Goal: Information Seeking & Learning: Find specific fact

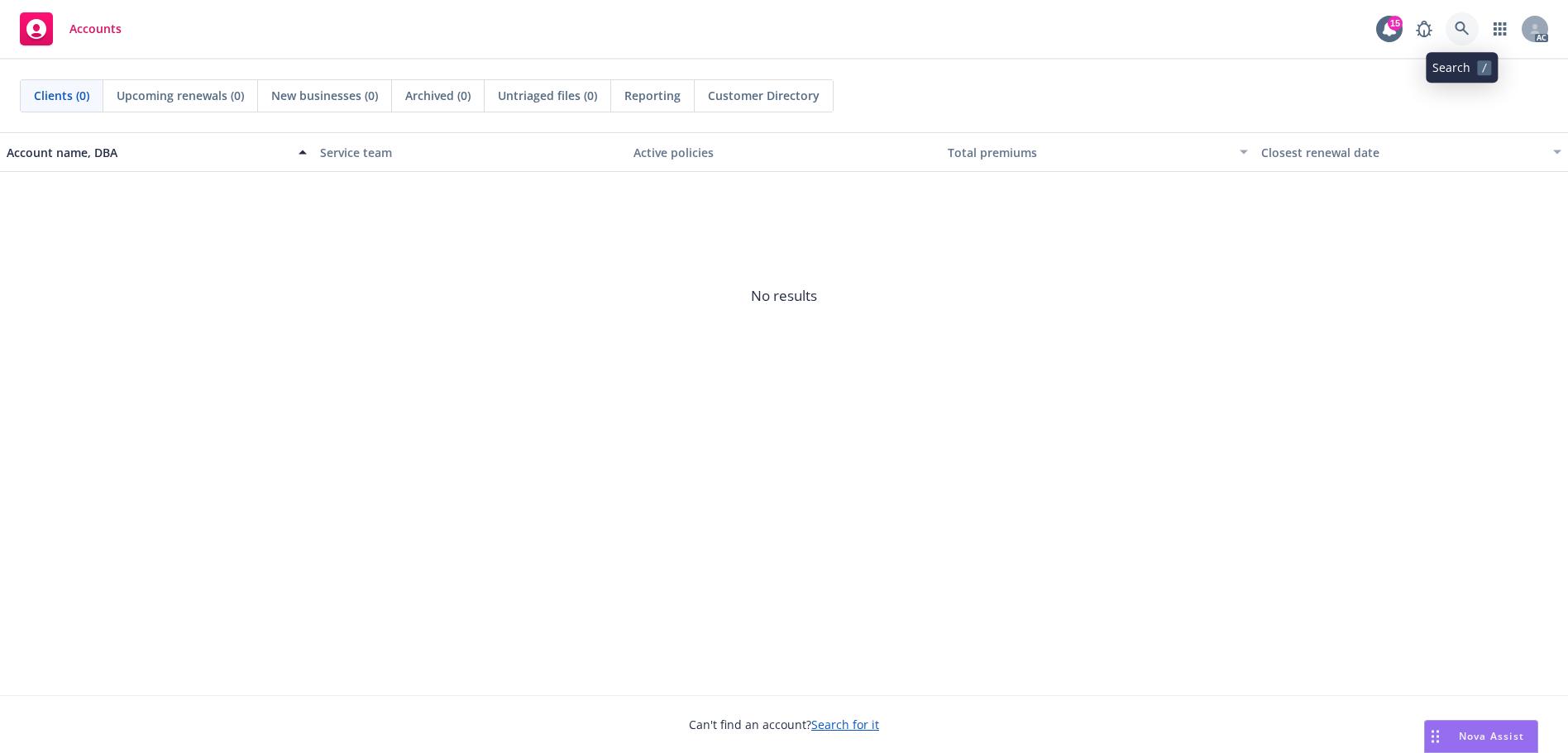
click at [1453, 21] on link at bounding box center [1461, 28] width 33 height 33
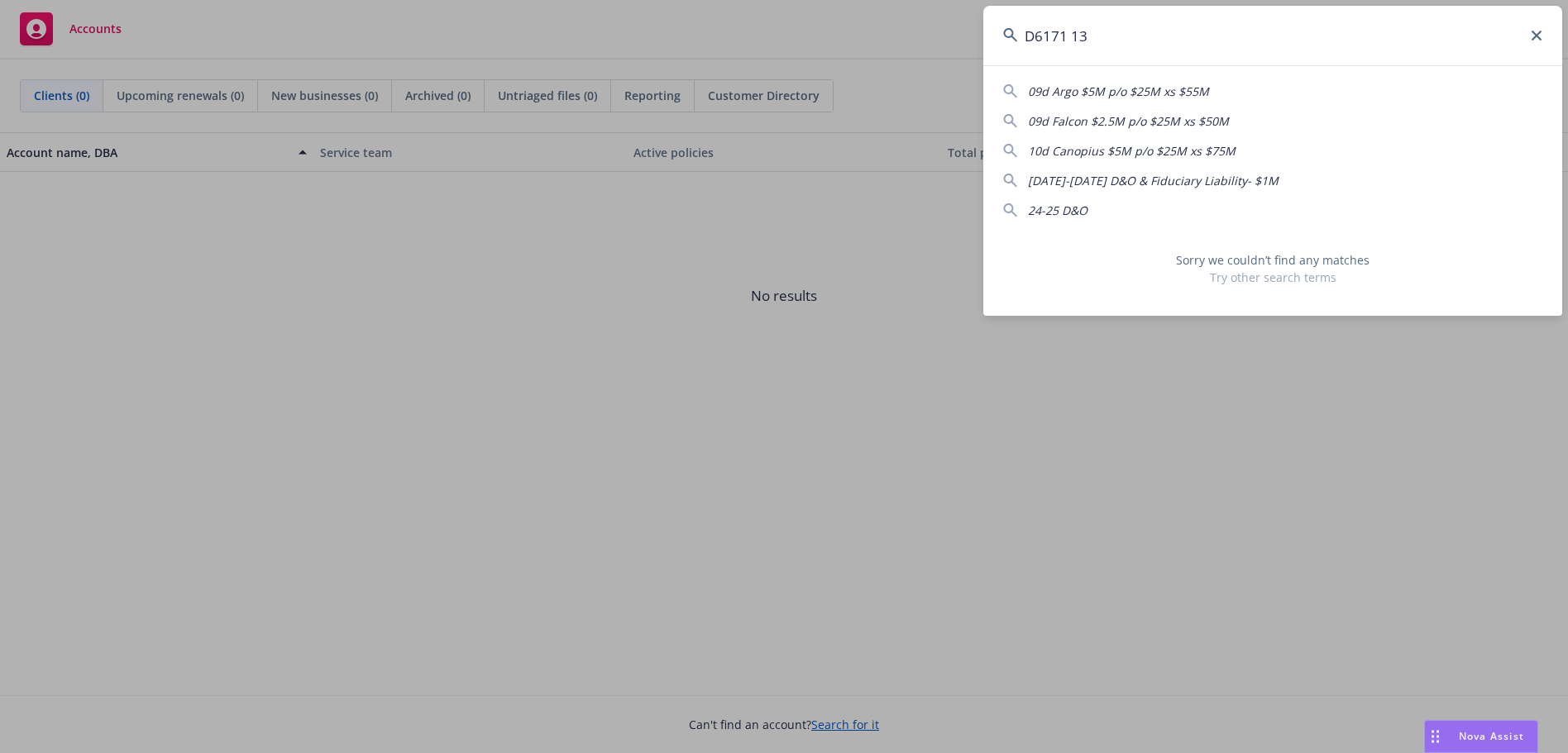
click at [1074, 36] on input "D6171 13" at bounding box center [1272, 36] width 578 height 60
click at [1040, 38] on input "D617113" at bounding box center [1272, 36] width 578 height 60
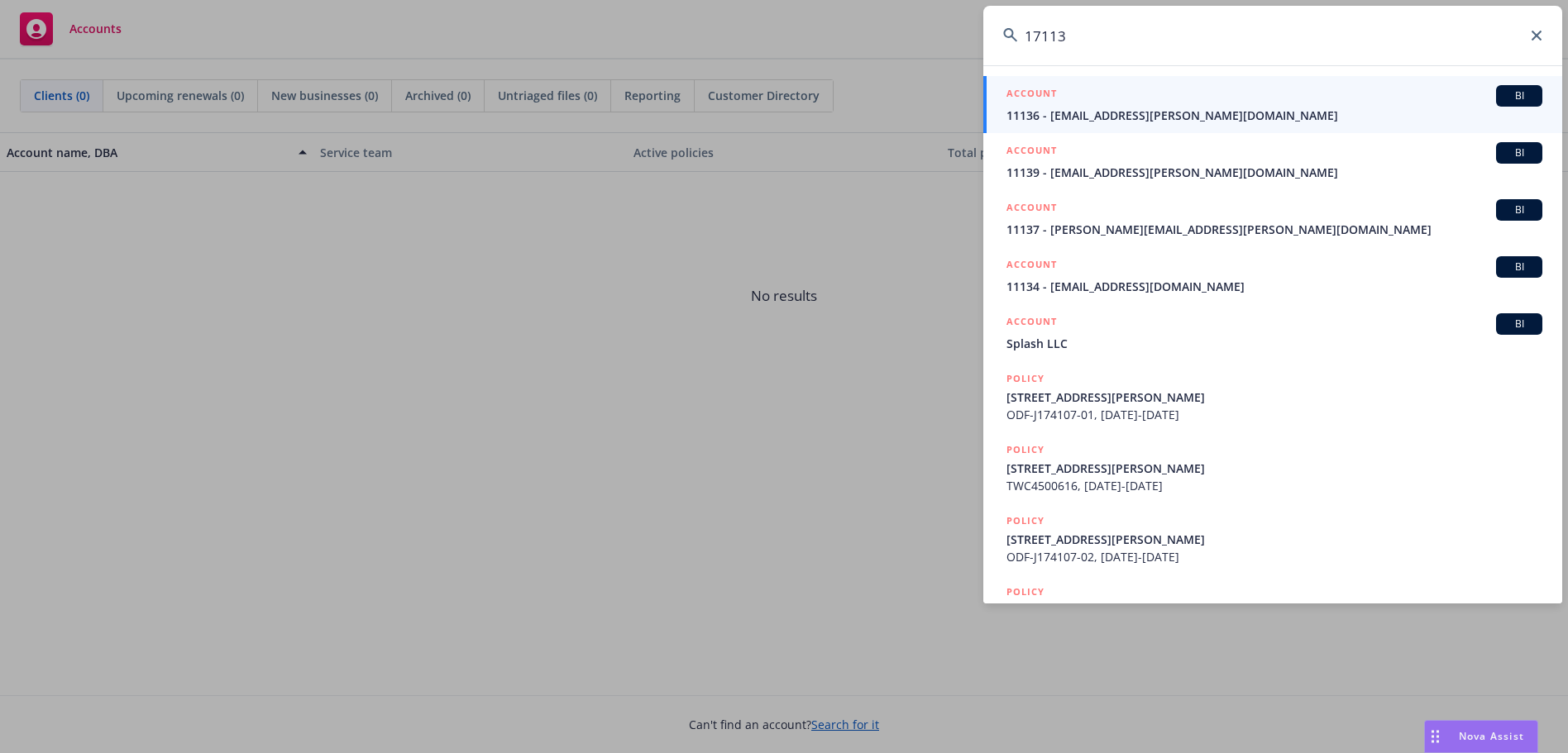
drag, startPoint x: 1088, startPoint y: 46, endPoint x: 955, endPoint y: 40, distance: 133.1
click at [955, 40] on div "17113 ACCOUNT BI 11136 - [EMAIL_ADDRESS][PERSON_NAME][DOMAIN_NAME] ACCOUNT BI 1…" at bounding box center [784, 376] width 1568 height 753
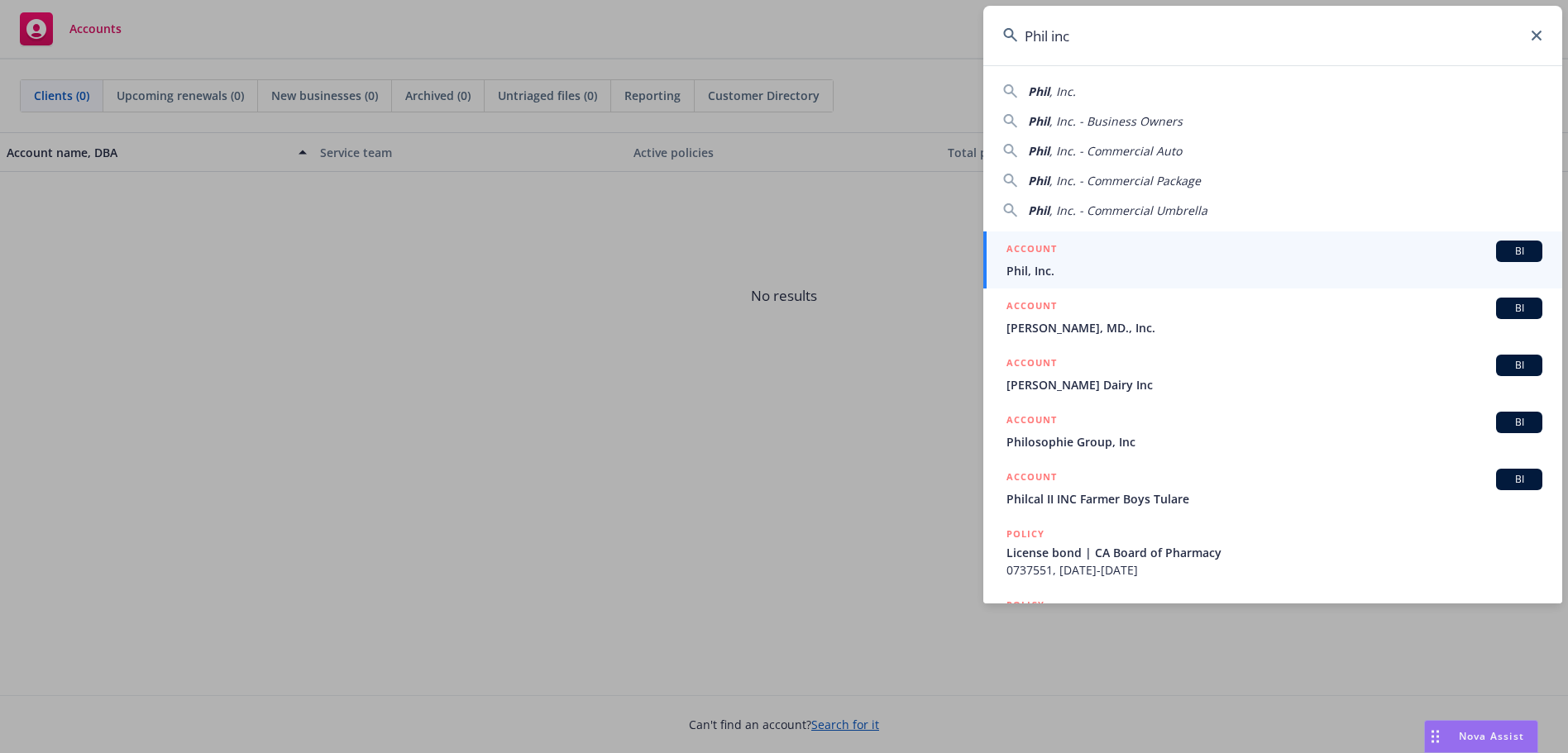
type input "Phil inc"
click at [1112, 259] on div "ACCOUNT BI" at bounding box center [1274, 251] width 535 height 21
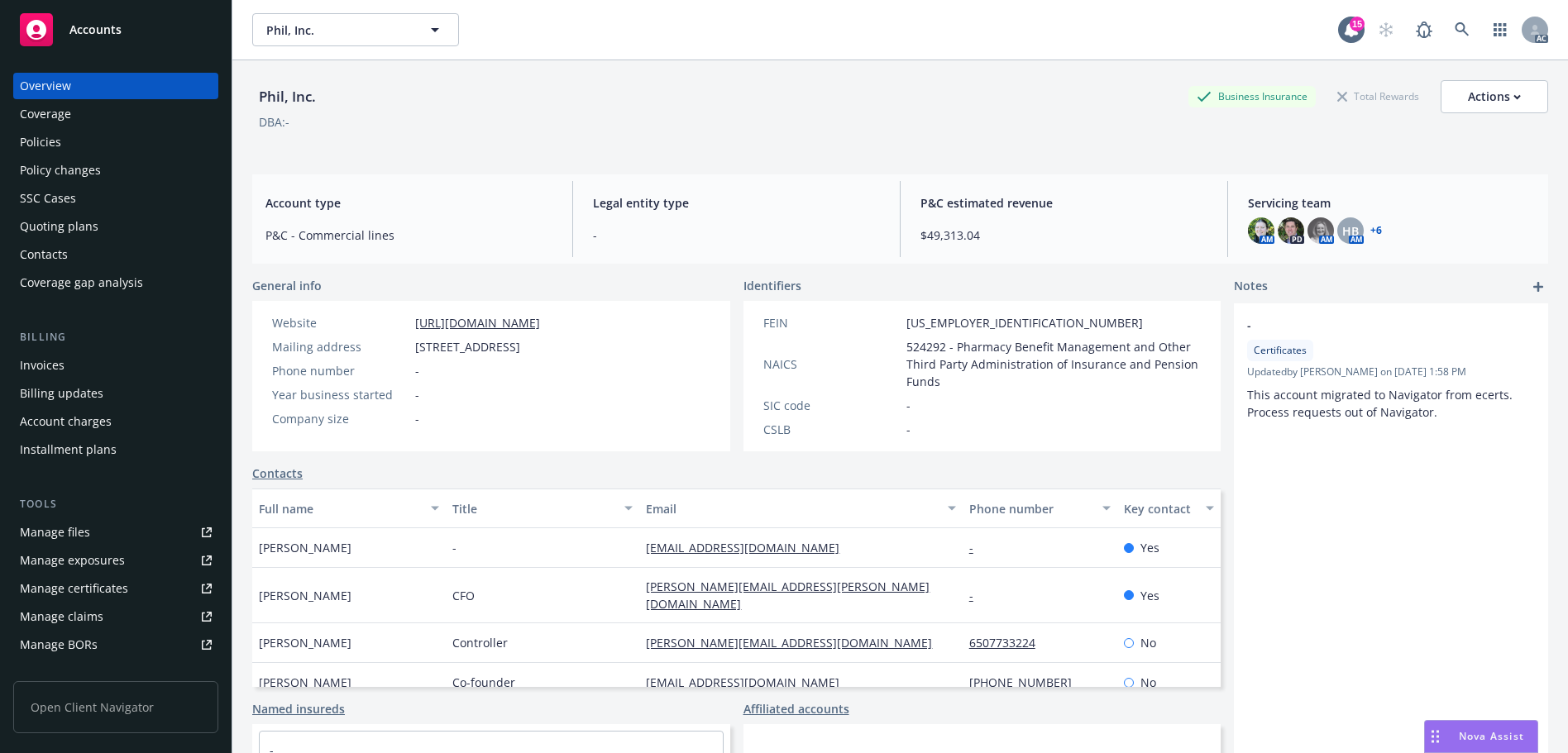
click at [77, 147] on div "Policies" at bounding box center [115, 142] width 192 height 26
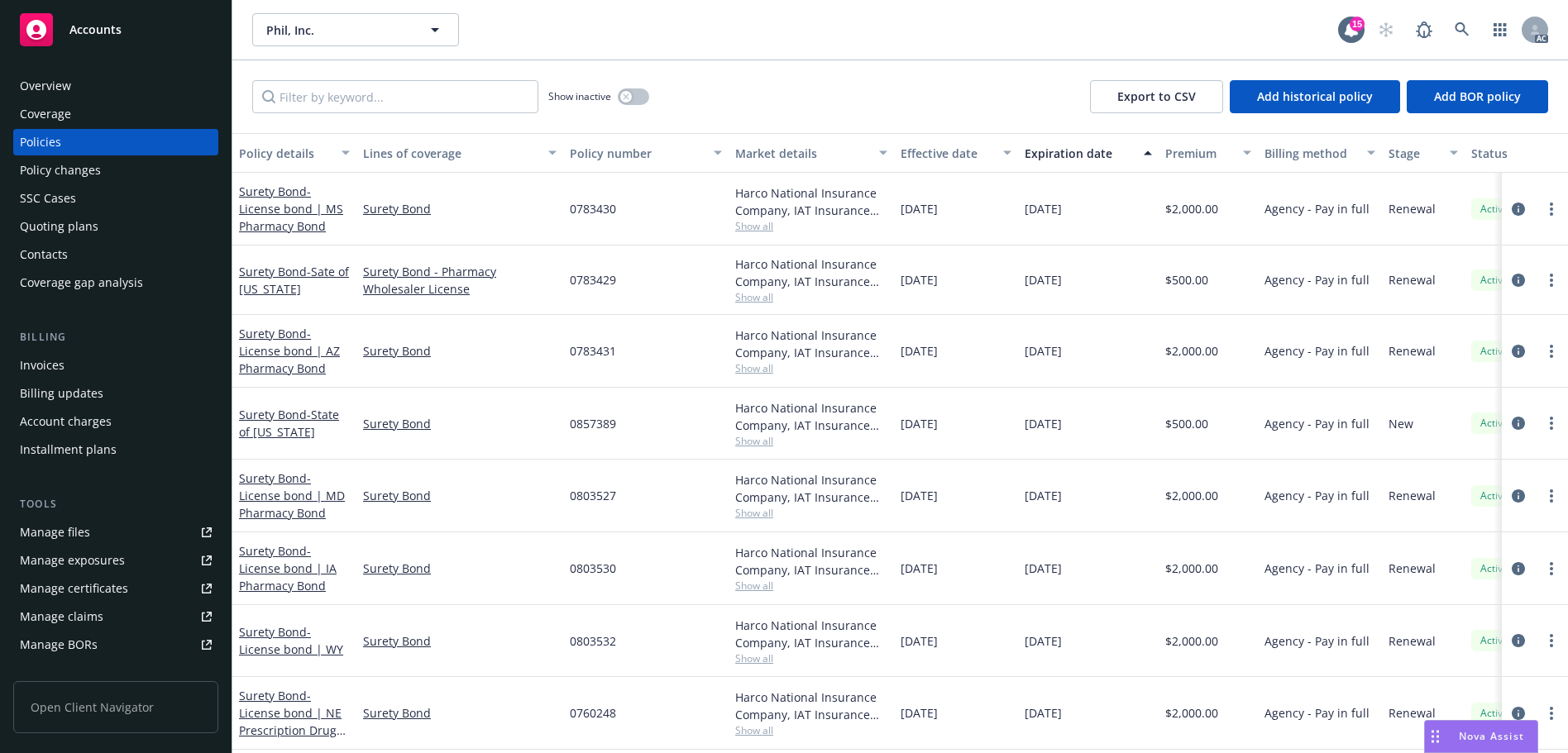
click at [81, 161] on div "Policy changes" at bounding box center [60, 170] width 81 height 26
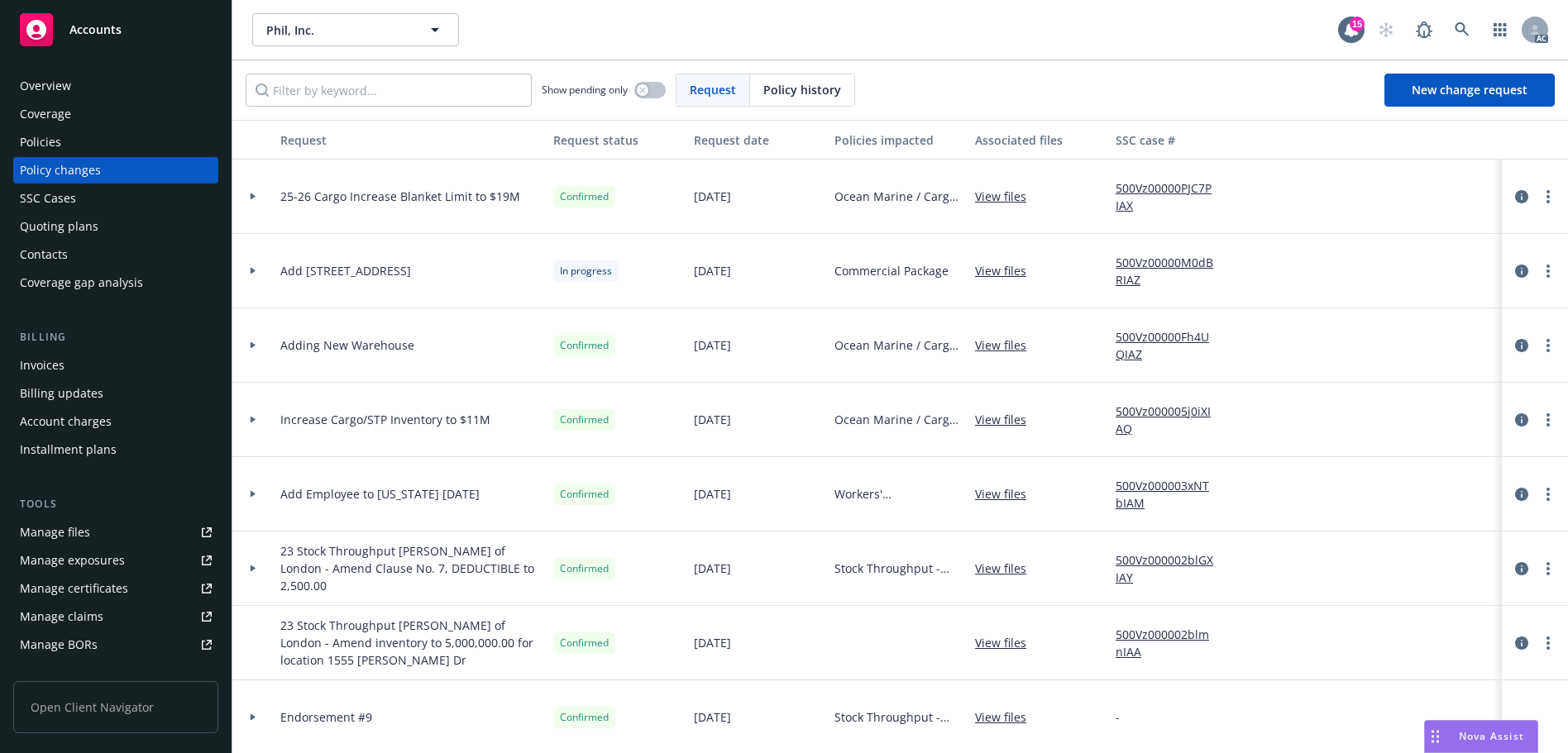
click at [93, 362] on div "Invoices" at bounding box center [115, 365] width 192 height 26
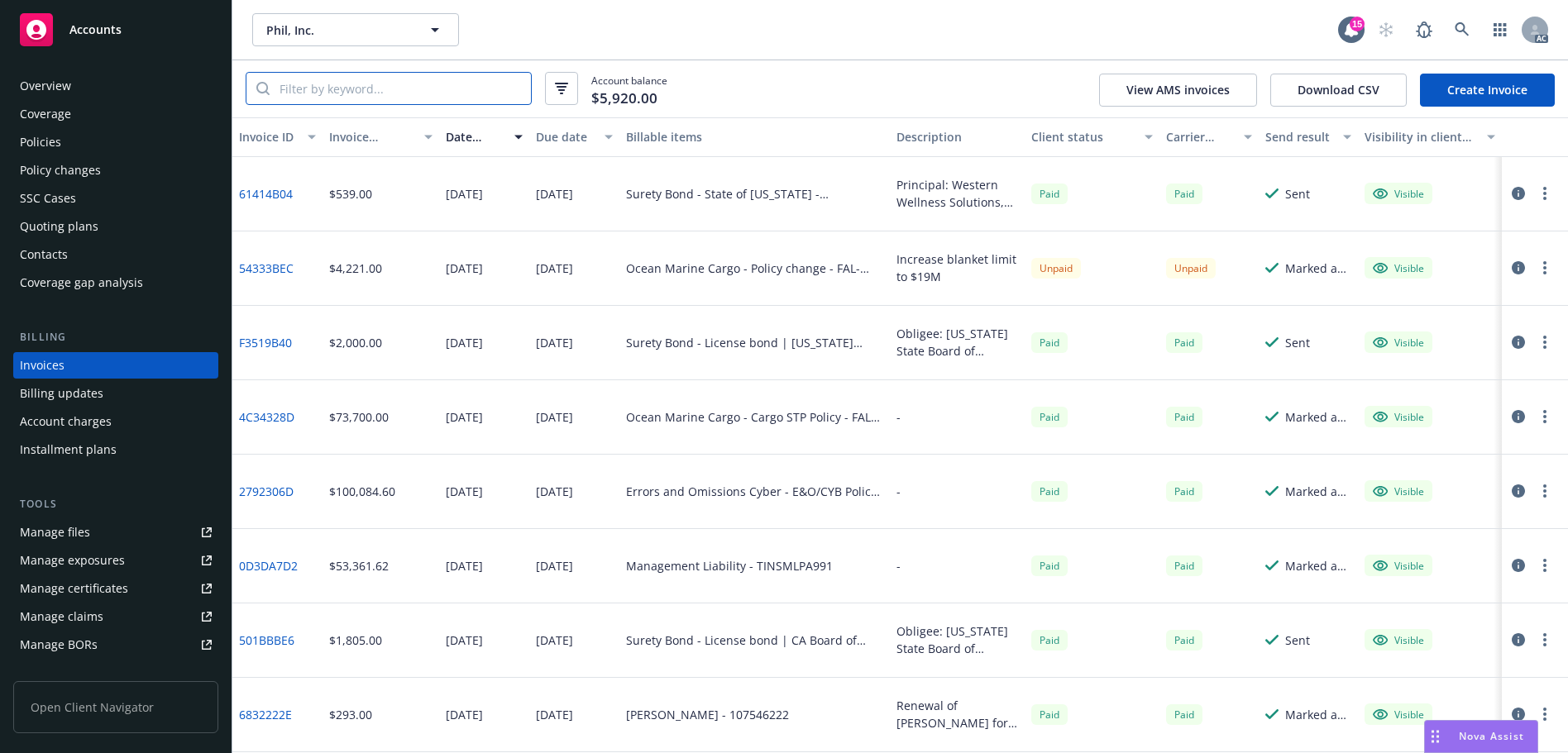
drag, startPoint x: 313, startPoint y: 88, endPoint x: 338, endPoint y: 99, distance: 27.3
click at [313, 89] on input "search" at bounding box center [400, 89] width 262 height 32
click at [70, 166] on div "Policy changes" at bounding box center [60, 170] width 81 height 26
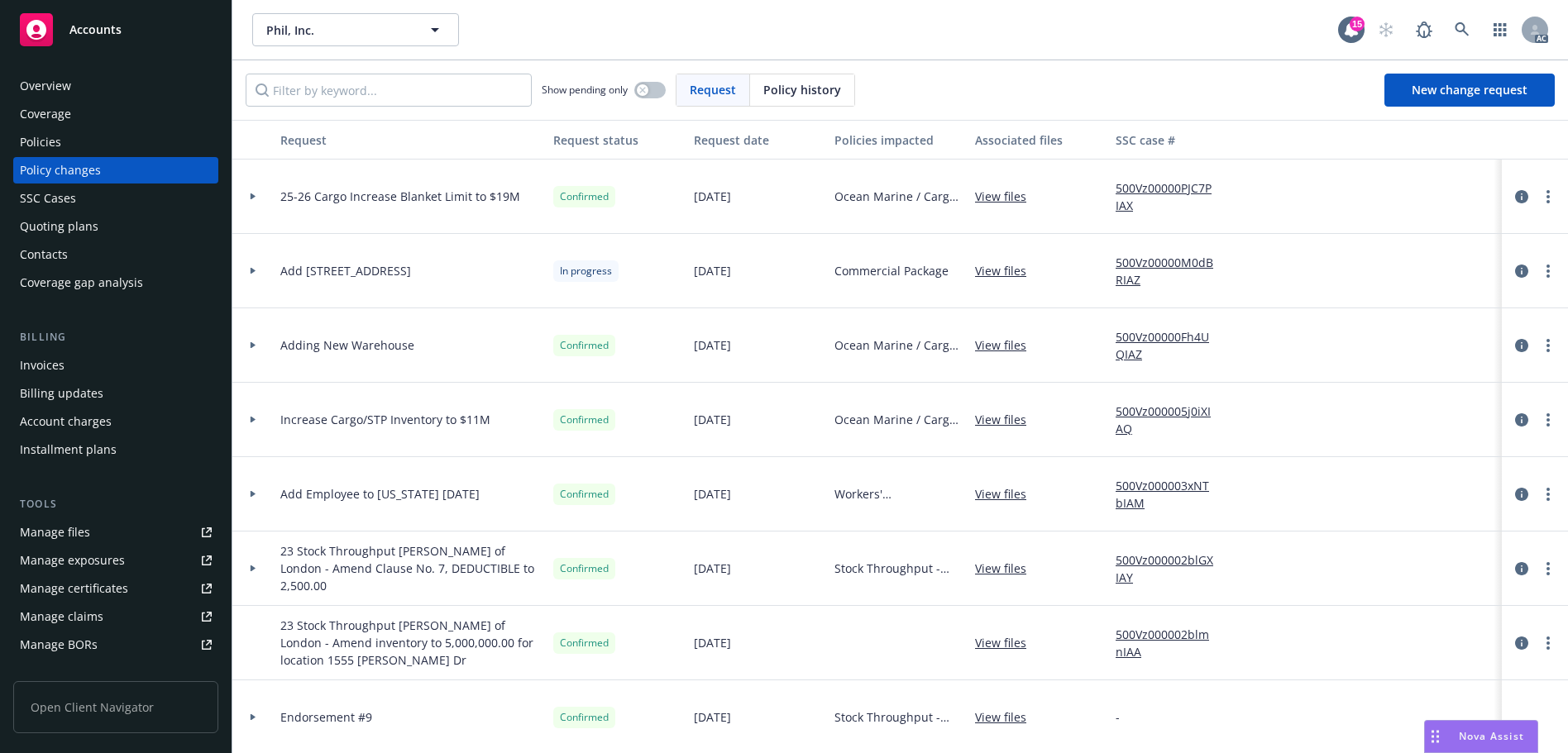
click at [796, 90] on span "Policy history" at bounding box center [802, 90] width 78 height 18
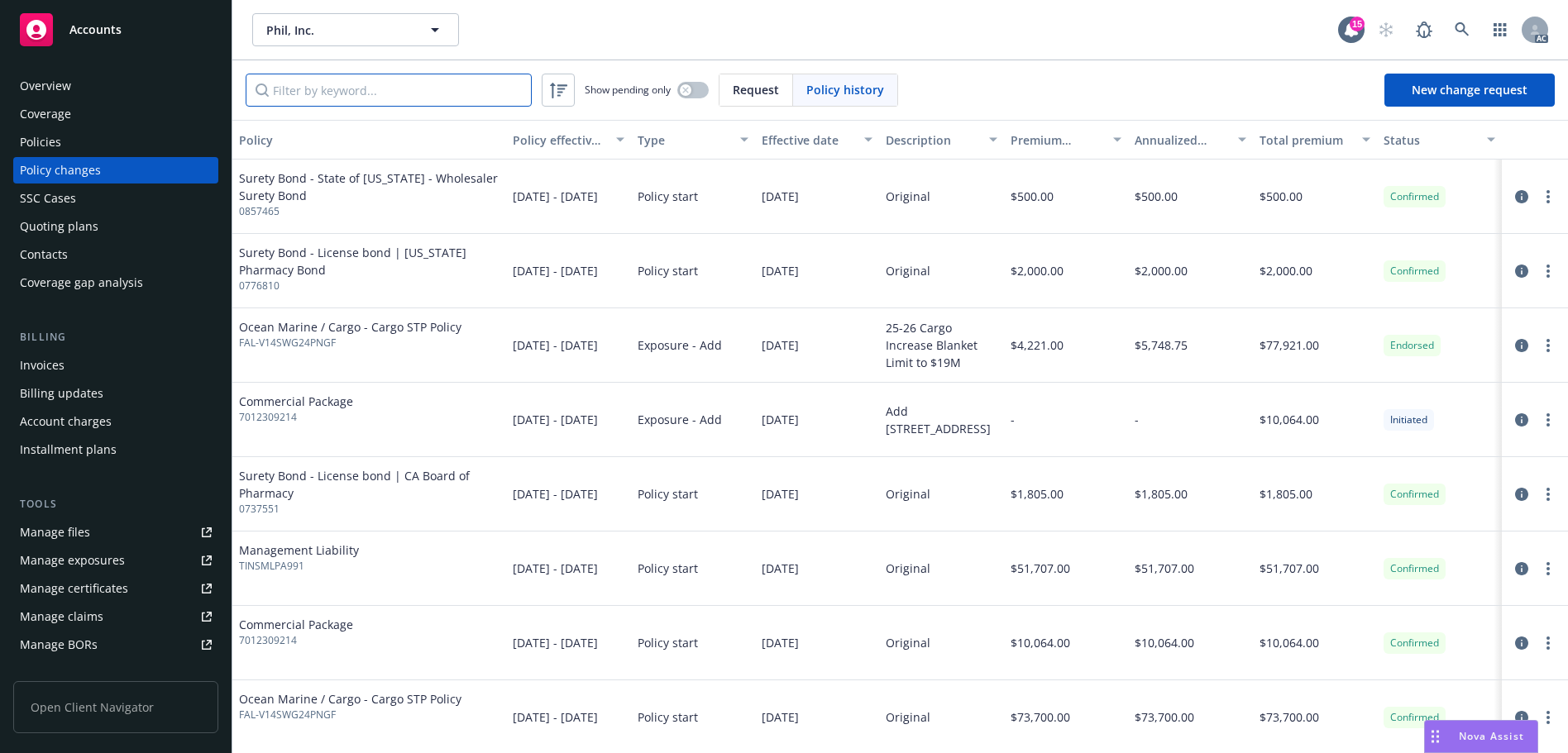
click at [378, 90] on input "Filter by keyword..." at bounding box center [389, 90] width 286 height 33
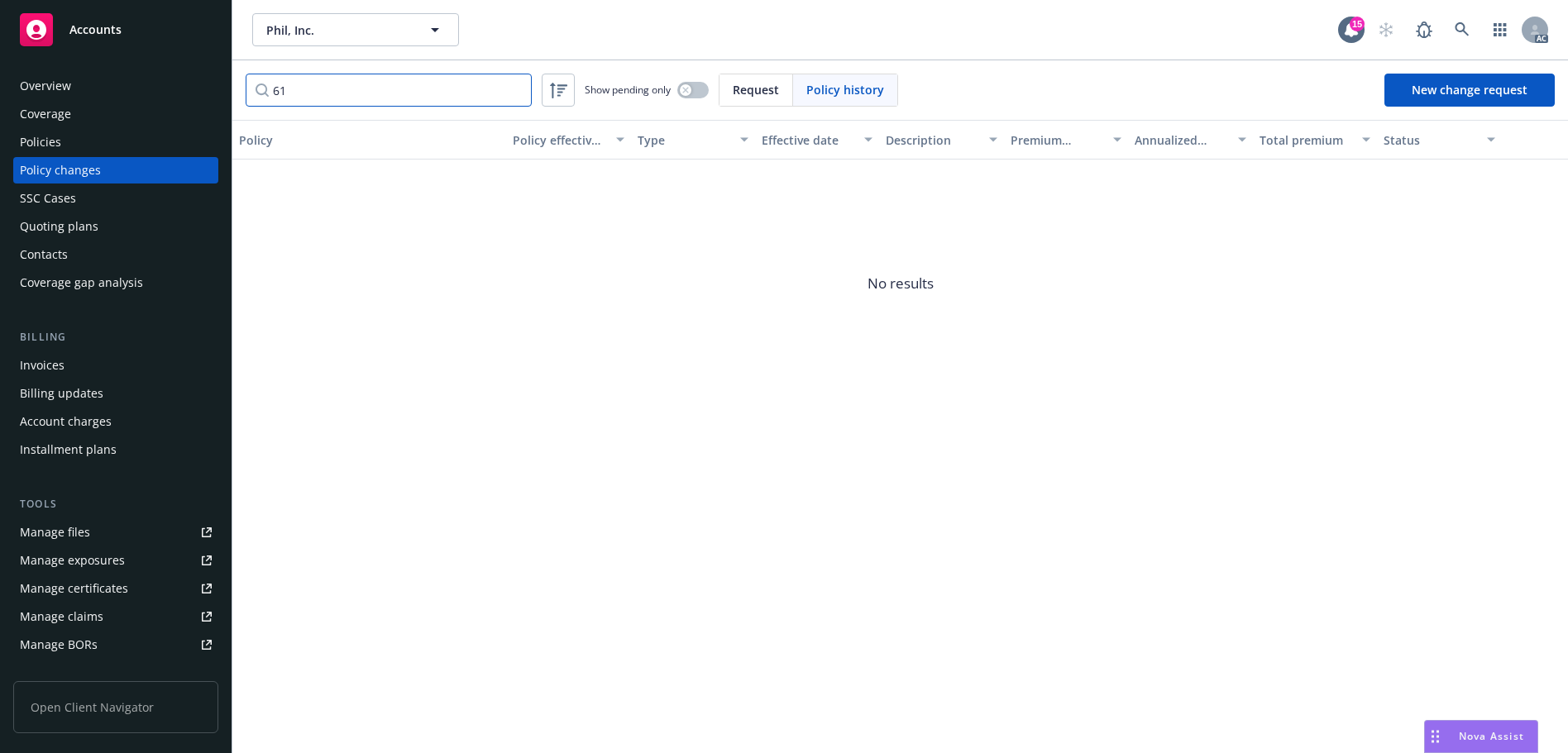
type input "6"
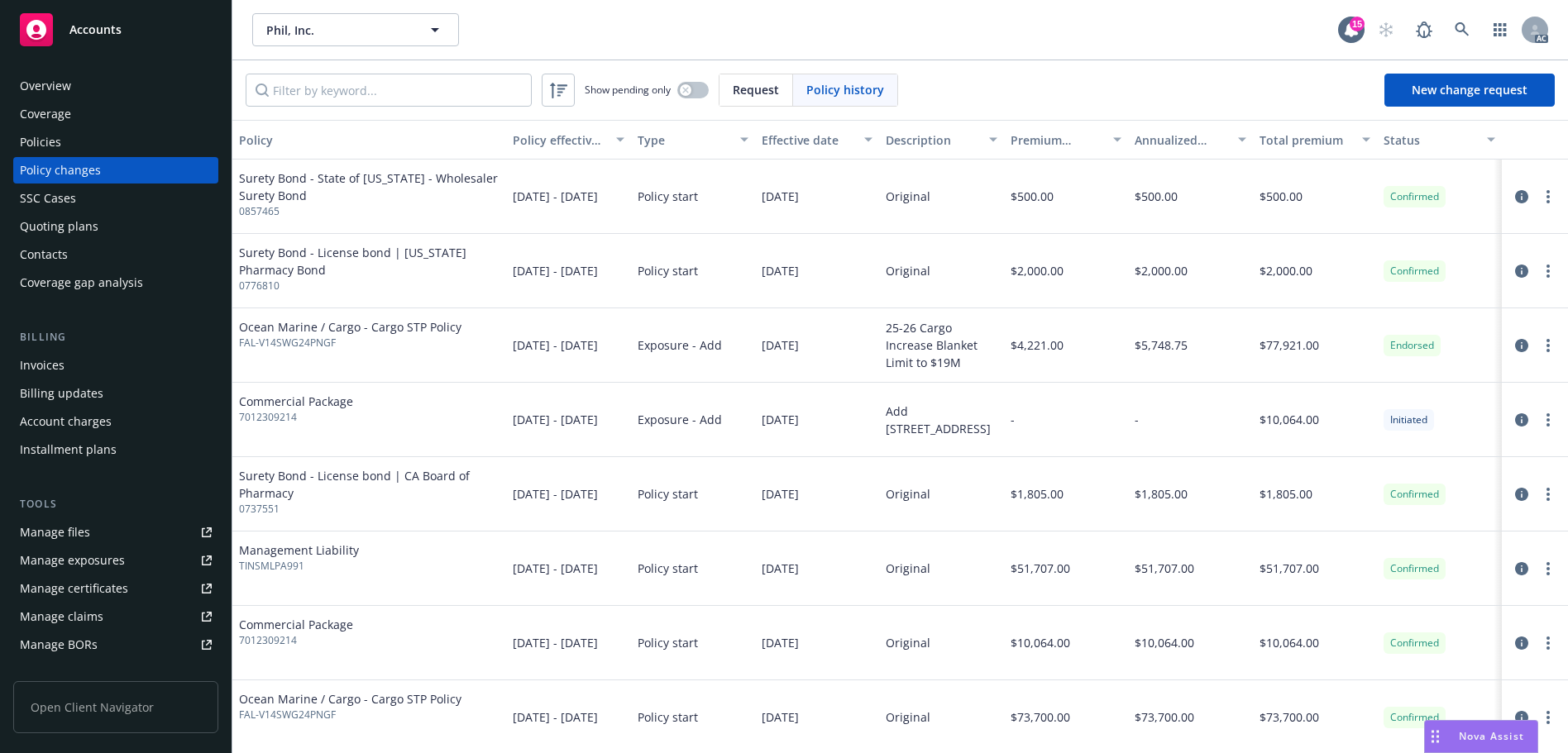
click at [75, 90] on div "Overview" at bounding box center [115, 86] width 192 height 26
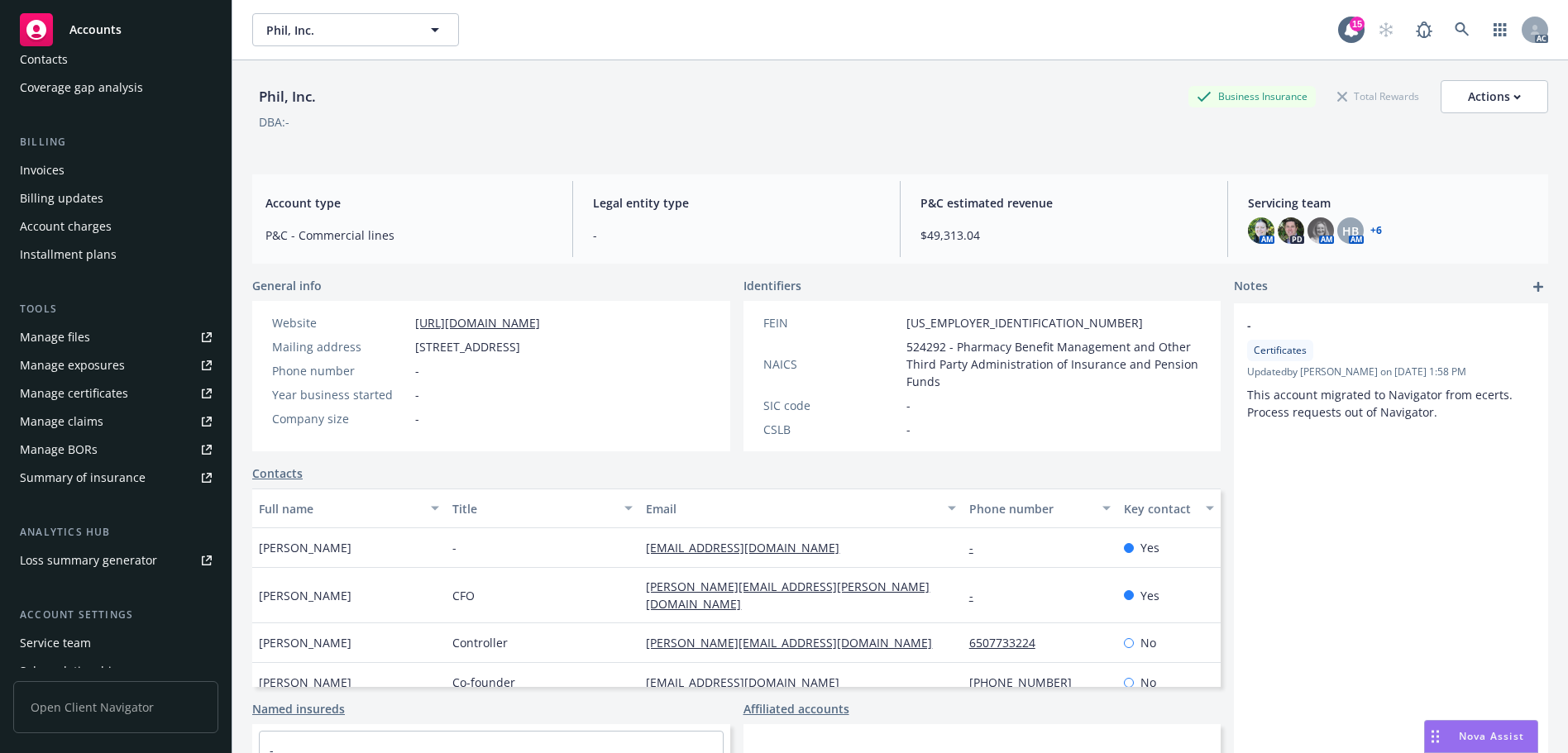
scroll to position [296, 0]
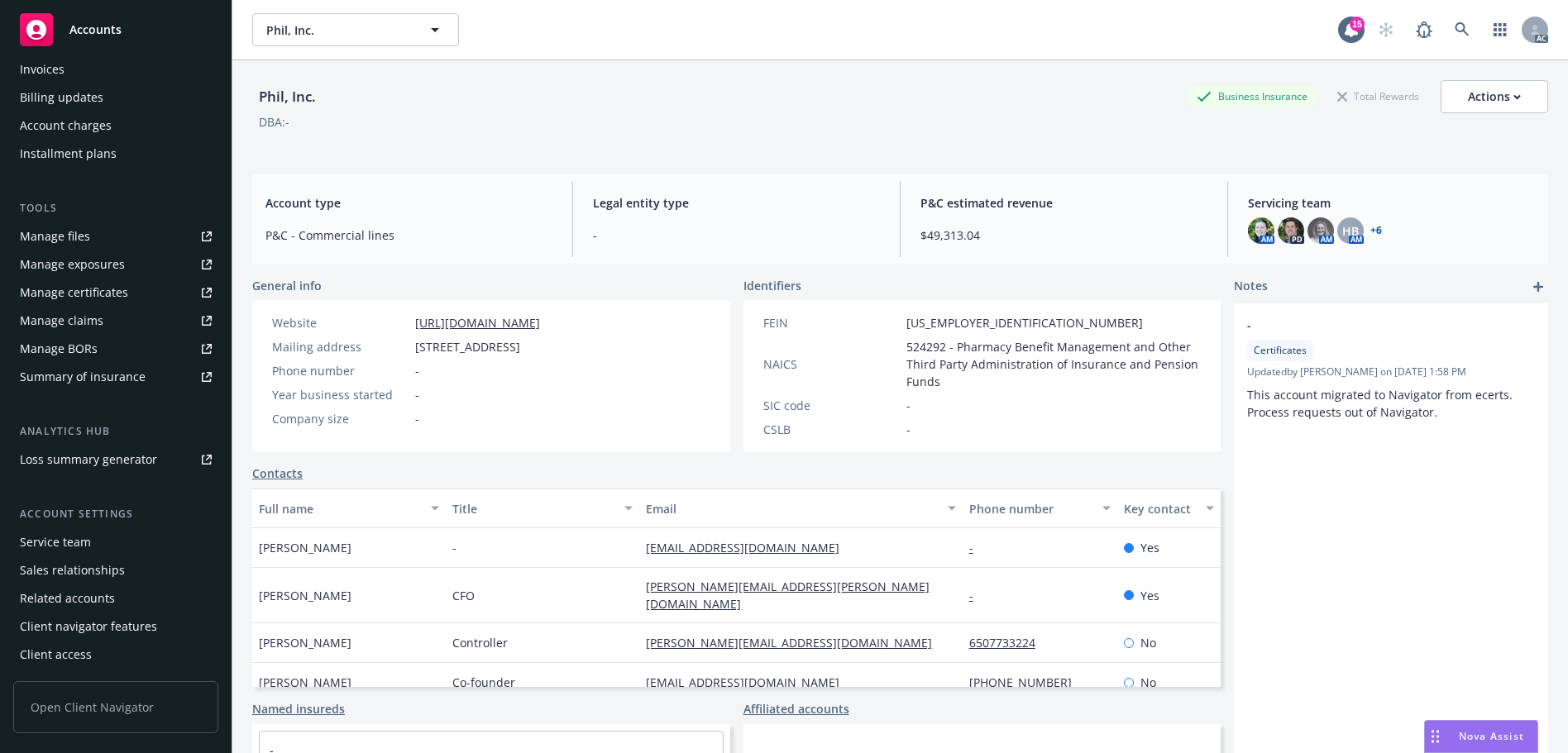
click at [83, 547] on div "Service team" at bounding box center [55, 542] width 71 height 26
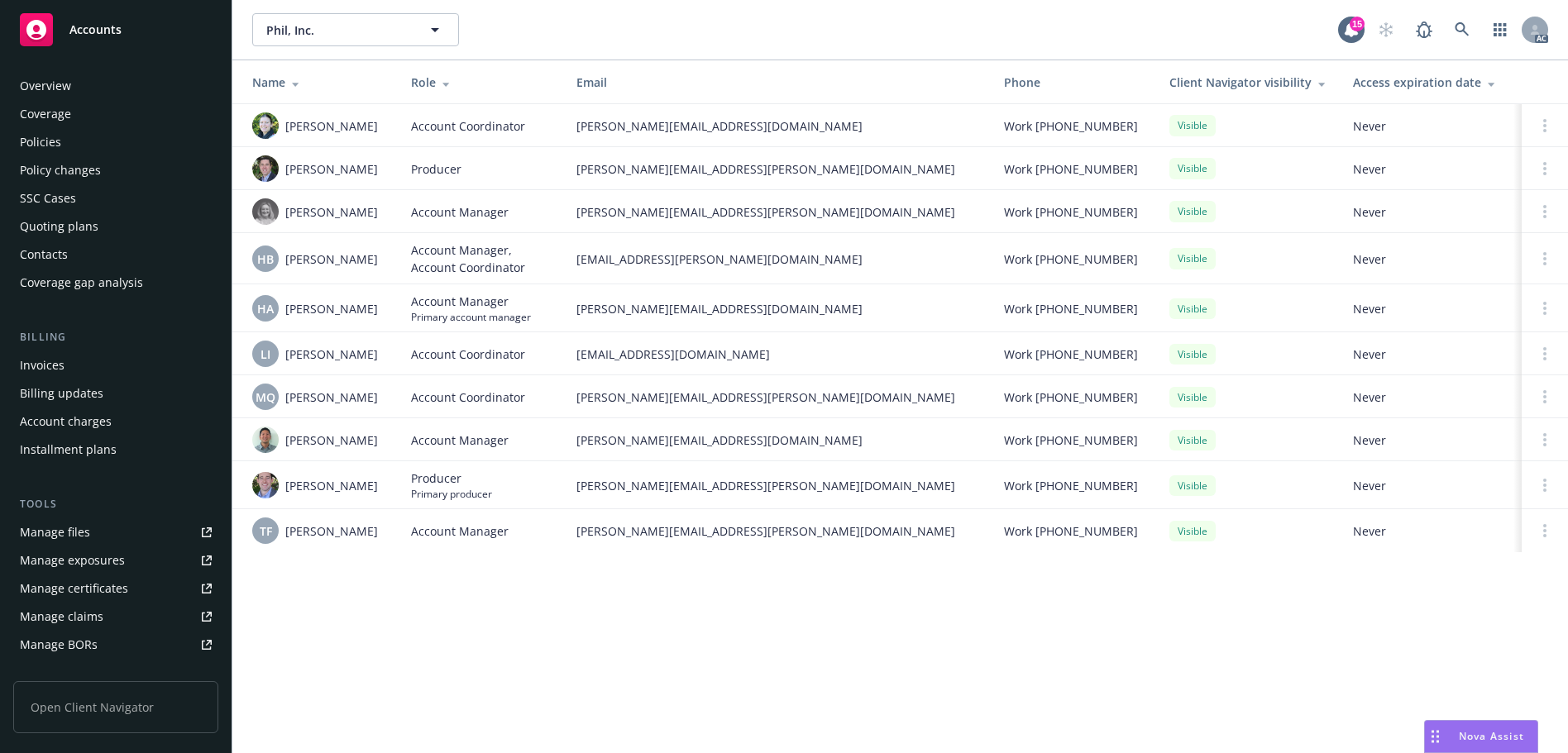
click at [82, 177] on div "Policy changes" at bounding box center [60, 170] width 81 height 26
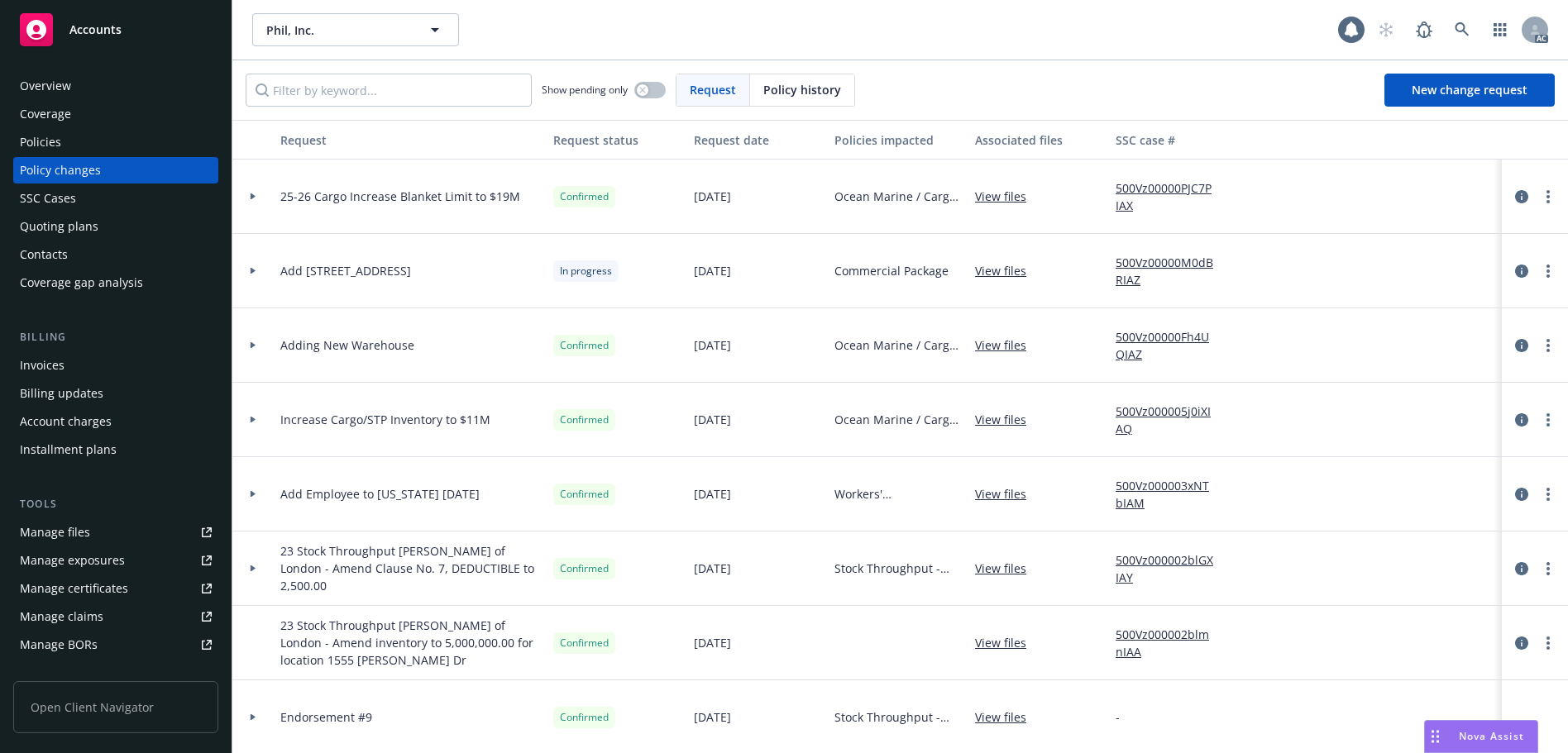
drag, startPoint x: 807, startPoint y: 79, endPoint x: 784, endPoint y: 82, distance: 23.2
click at [794, 82] on div "Policy history" at bounding box center [803, 91] width 105 height 32
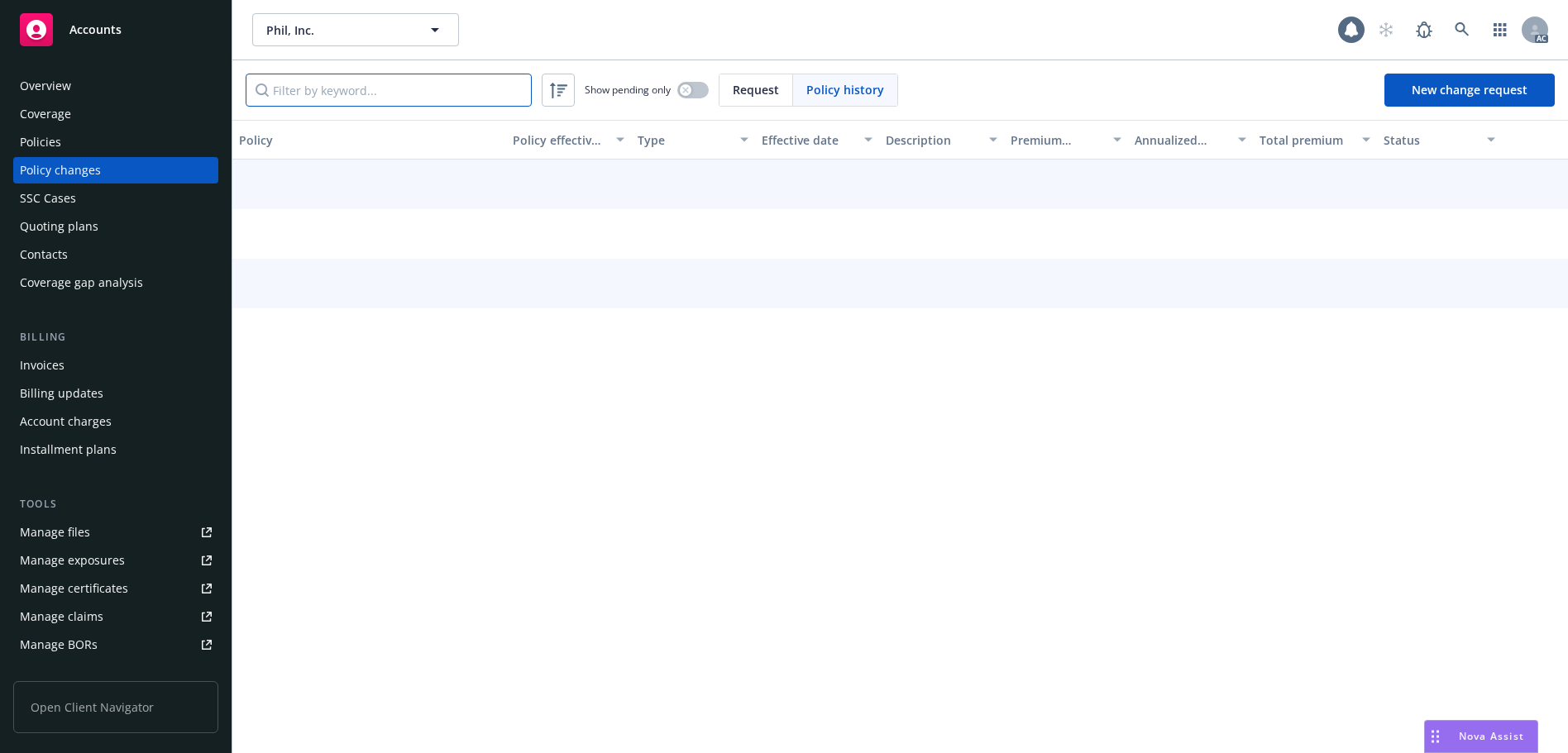
click at [429, 105] on input "Filter by keyword..." at bounding box center [389, 90] width 286 height 33
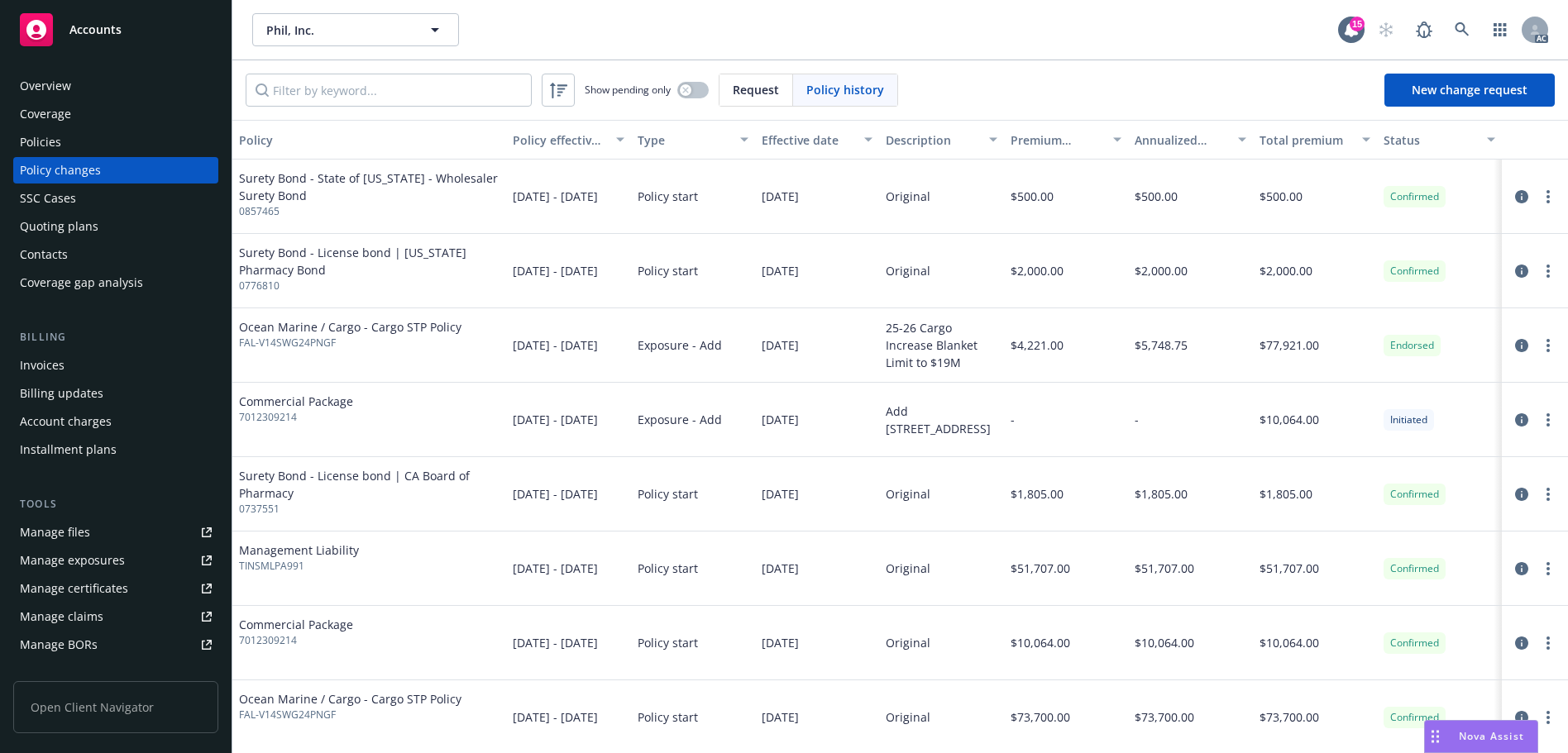
click at [126, 138] on div "Policies" at bounding box center [115, 142] width 192 height 26
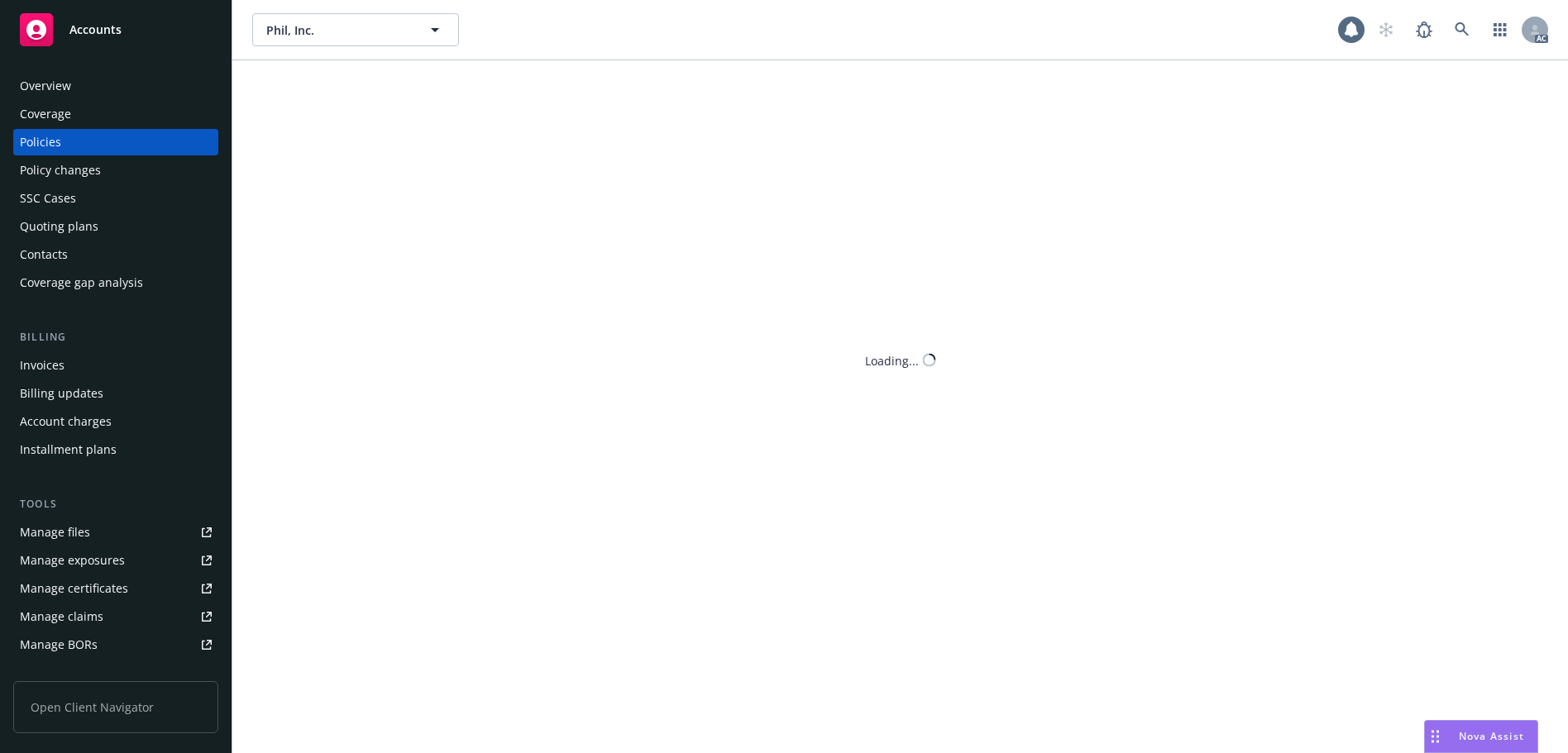
click at [363, 93] on div "Phil, Inc. Phil, Inc. AC Loading..." at bounding box center [900, 376] width 1335 height 753
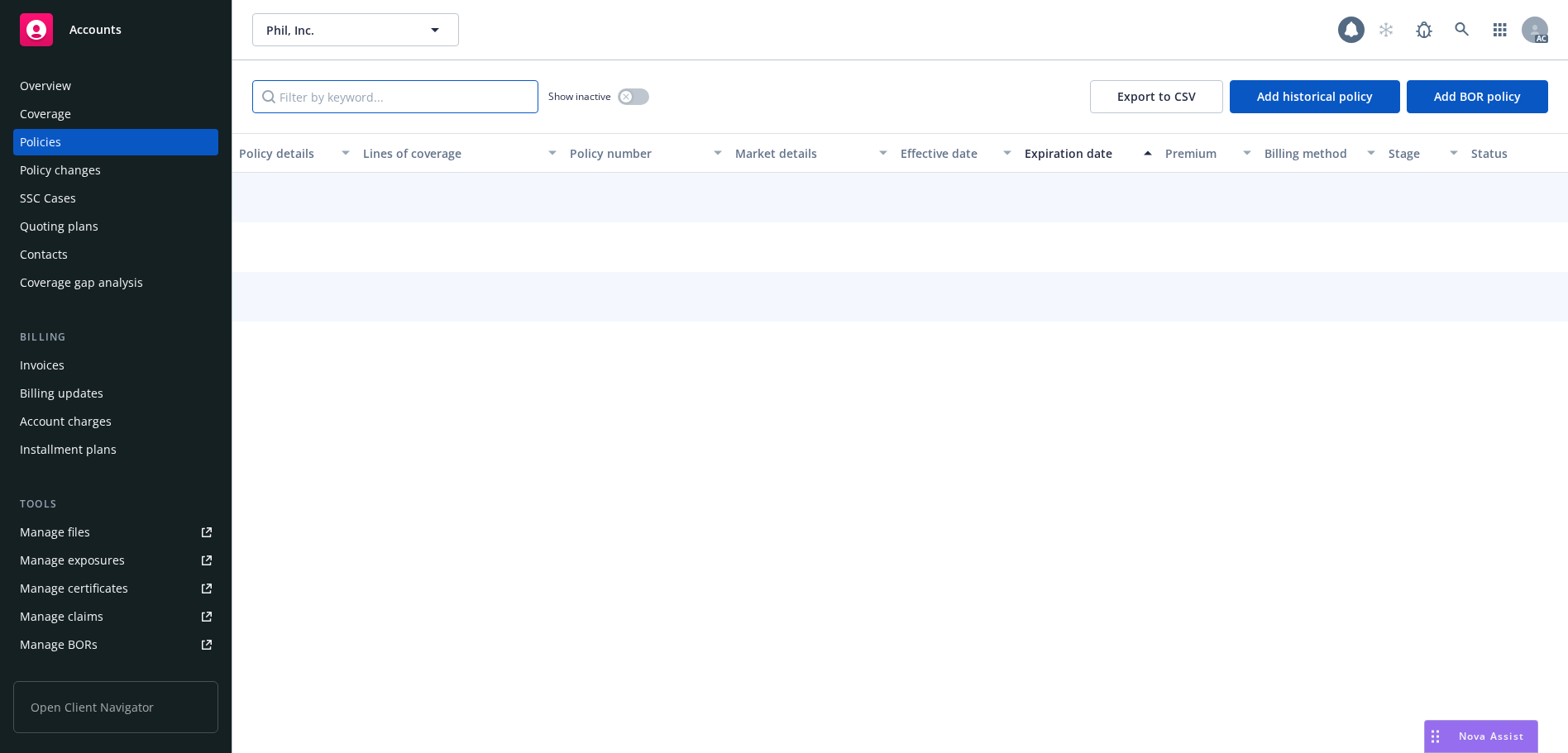
click at [362, 93] on input "Filter by keyword..." at bounding box center [395, 96] width 286 height 33
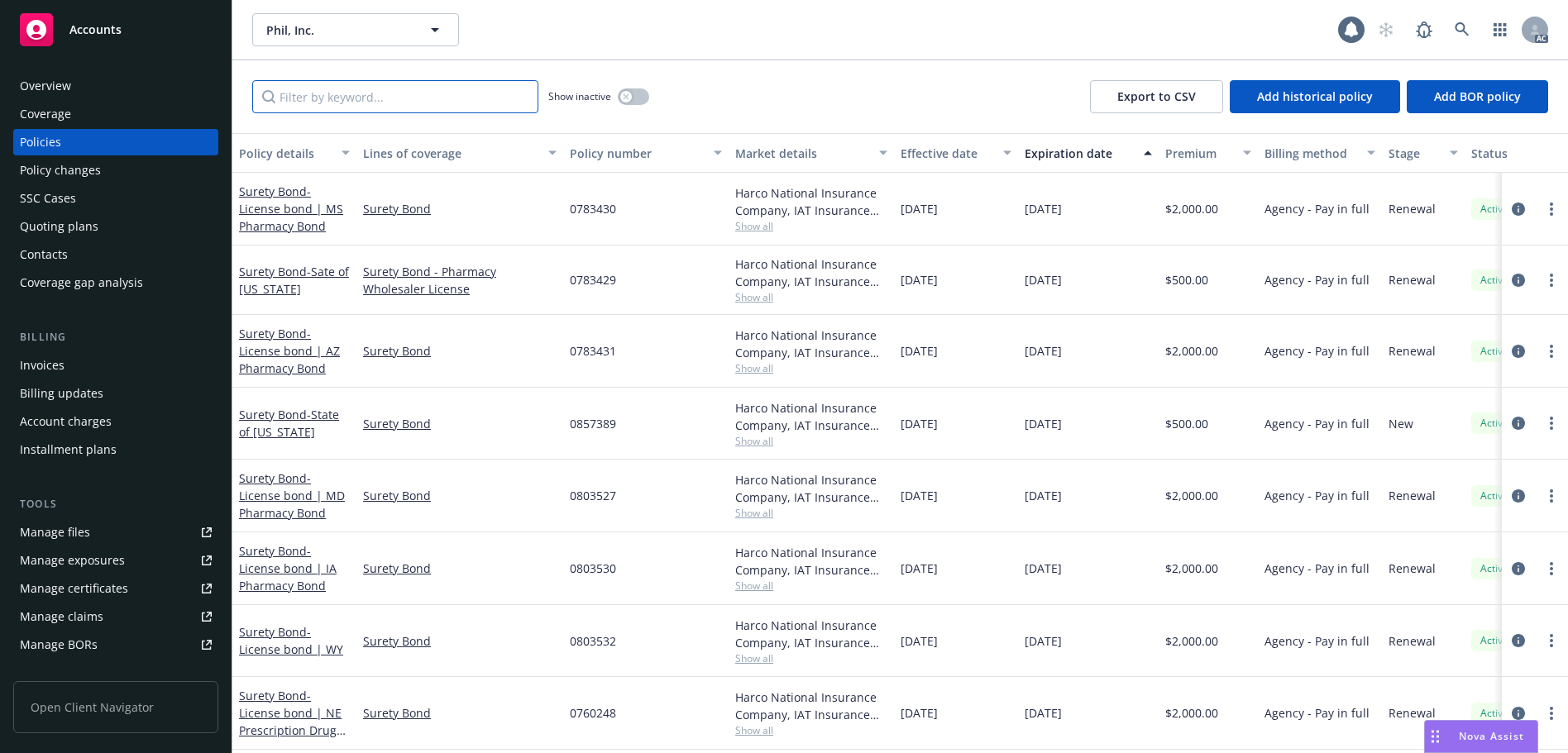
paste input "929643367"
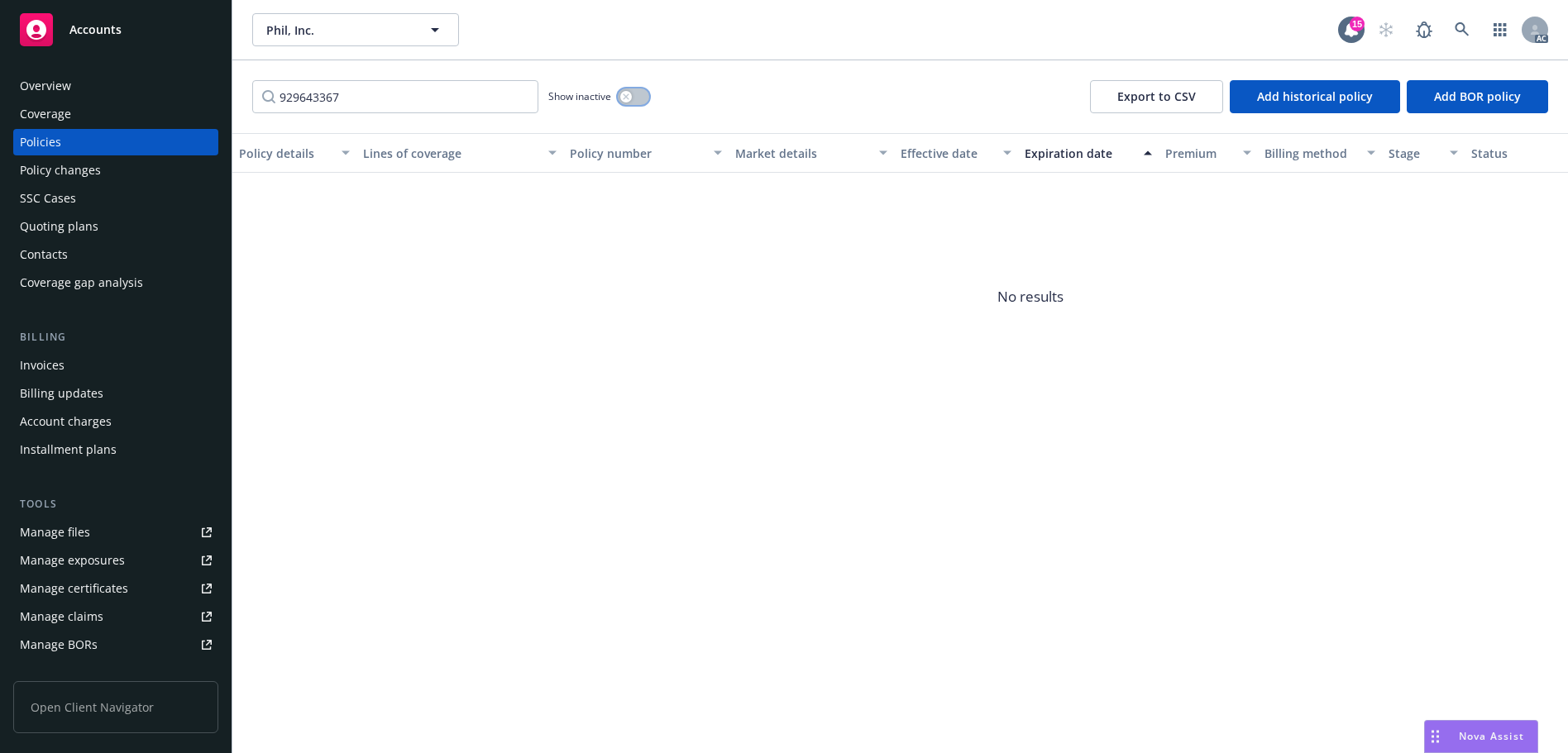
click at [619, 96] on button "button" at bounding box center [634, 97] width 32 height 17
click at [463, 103] on input "929643367" at bounding box center [395, 96] width 286 height 33
click at [288, 93] on input "929643367" at bounding box center [395, 96] width 286 height 33
type input "9029643367"
click at [518, 92] on input "9029643367" at bounding box center [395, 96] width 286 height 33
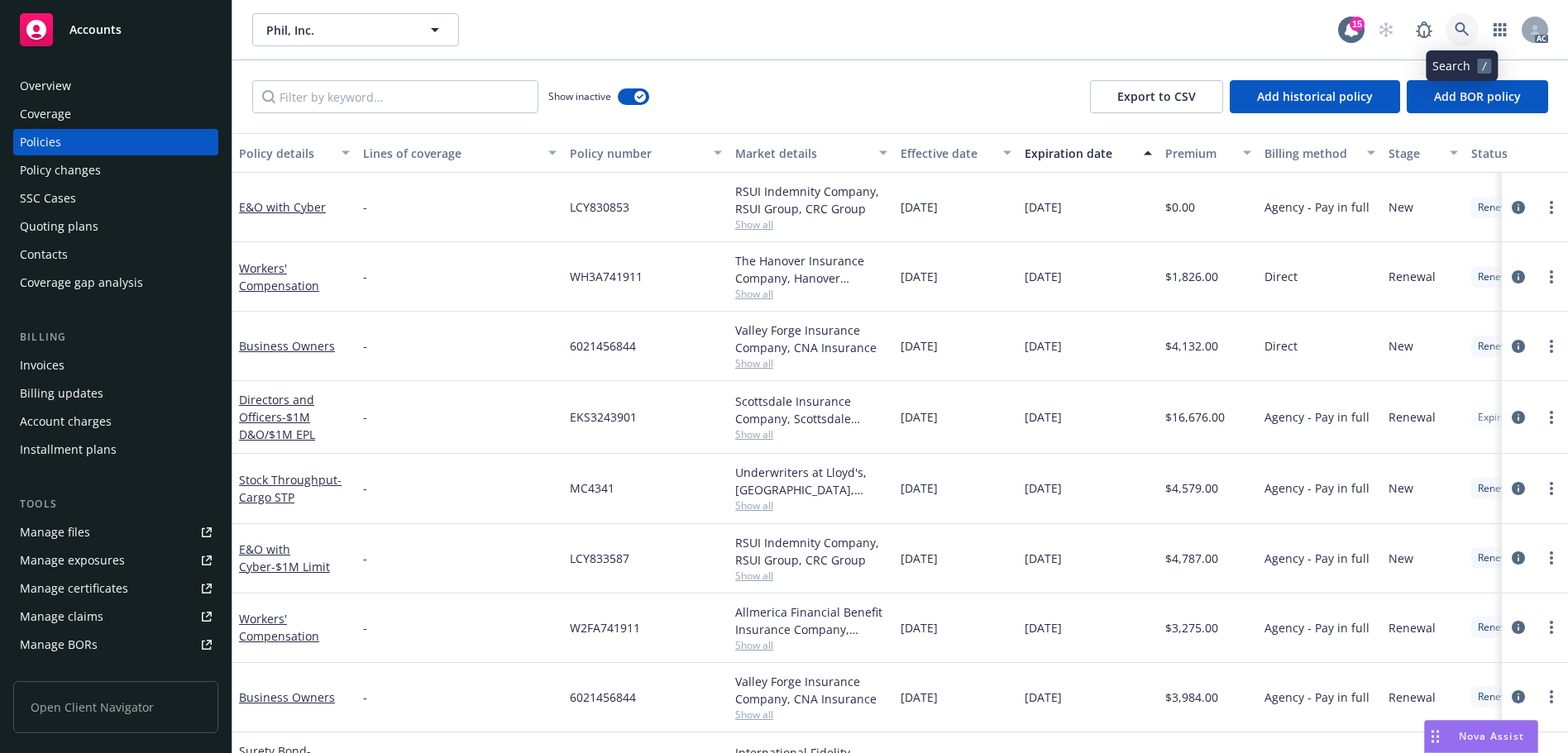
click at [1454, 24] on link at bounding box center [1461, 29] width 33 height 33
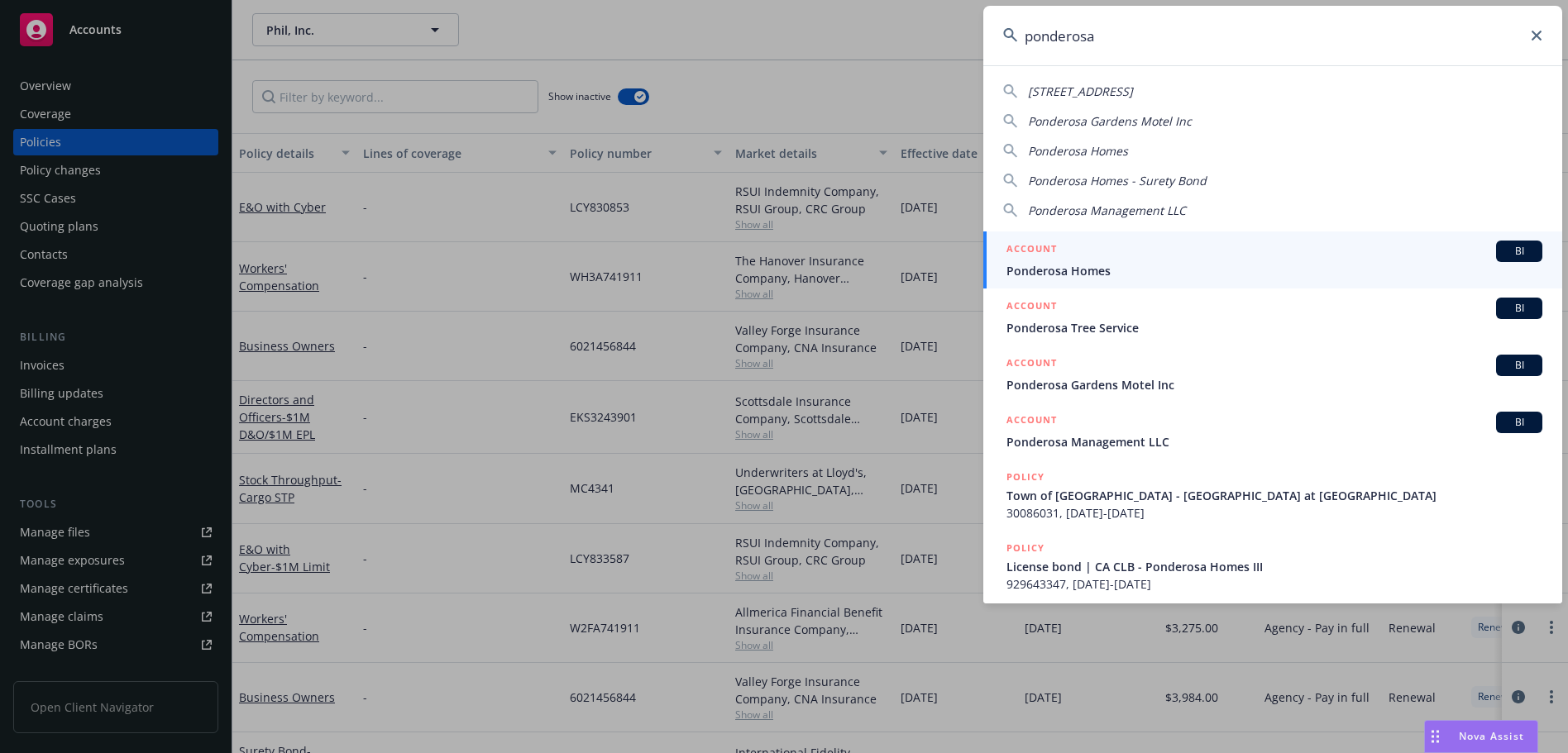
type input "ponderosa"
click at [1205, 262] on div "ACCOUNT BI" at bounding box center [1274, 251] width 535 height 21
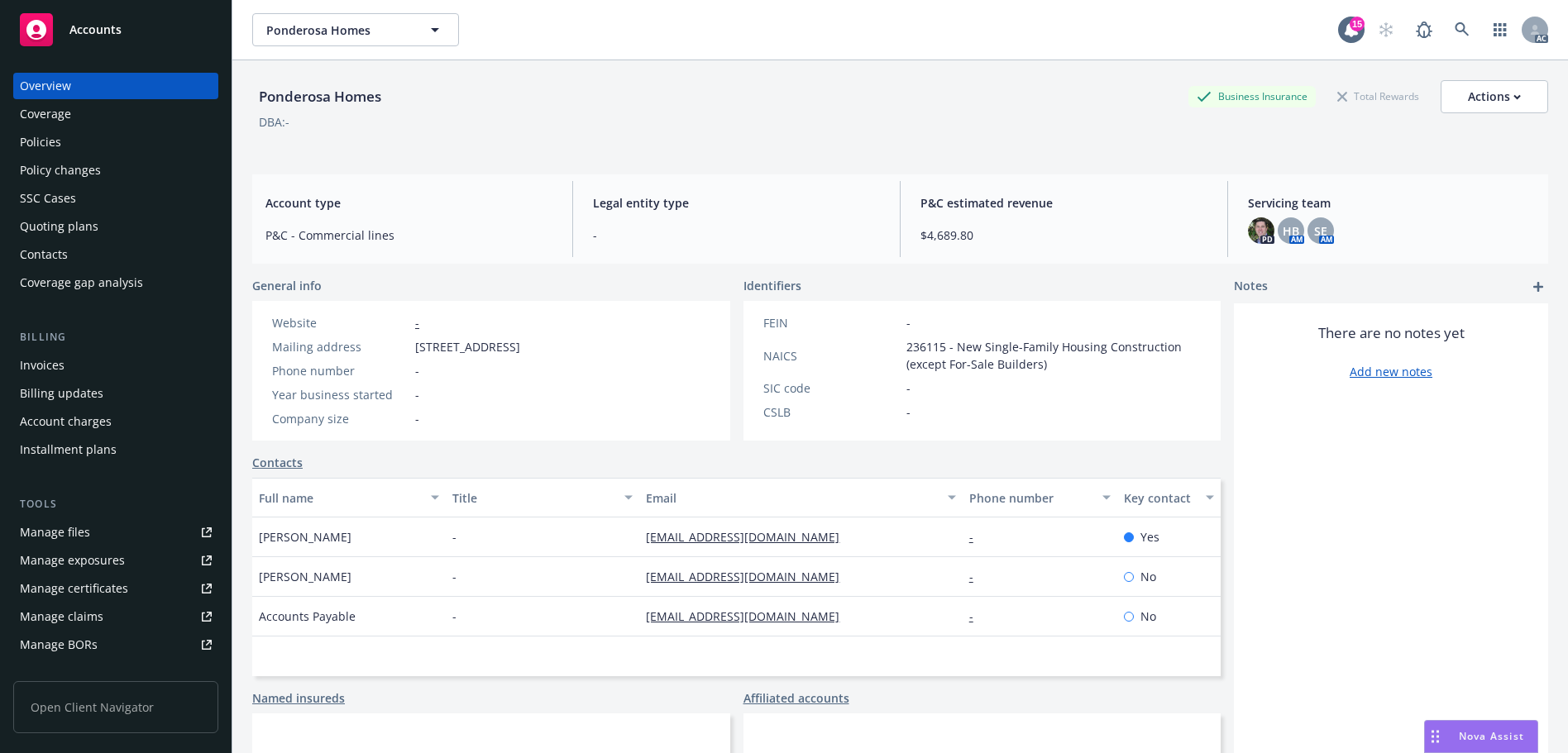
click at [75, 148] on div "Policies" at bounding box center [115, 142] width 192 height 26
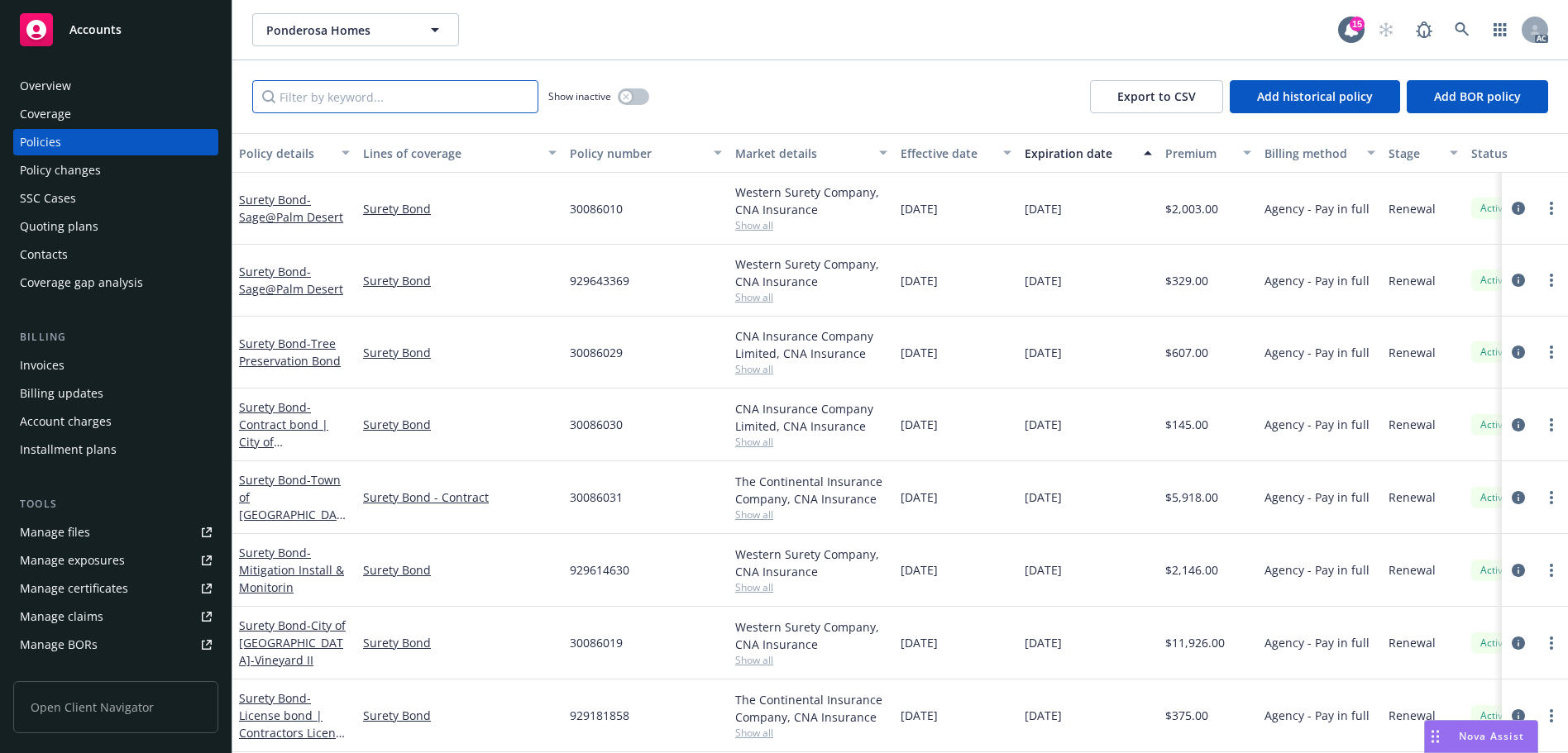
click at [396, 100] on input "Filter by keyword..." at bounding box center [395, 96] width 286 height 33
paste input "929643367"
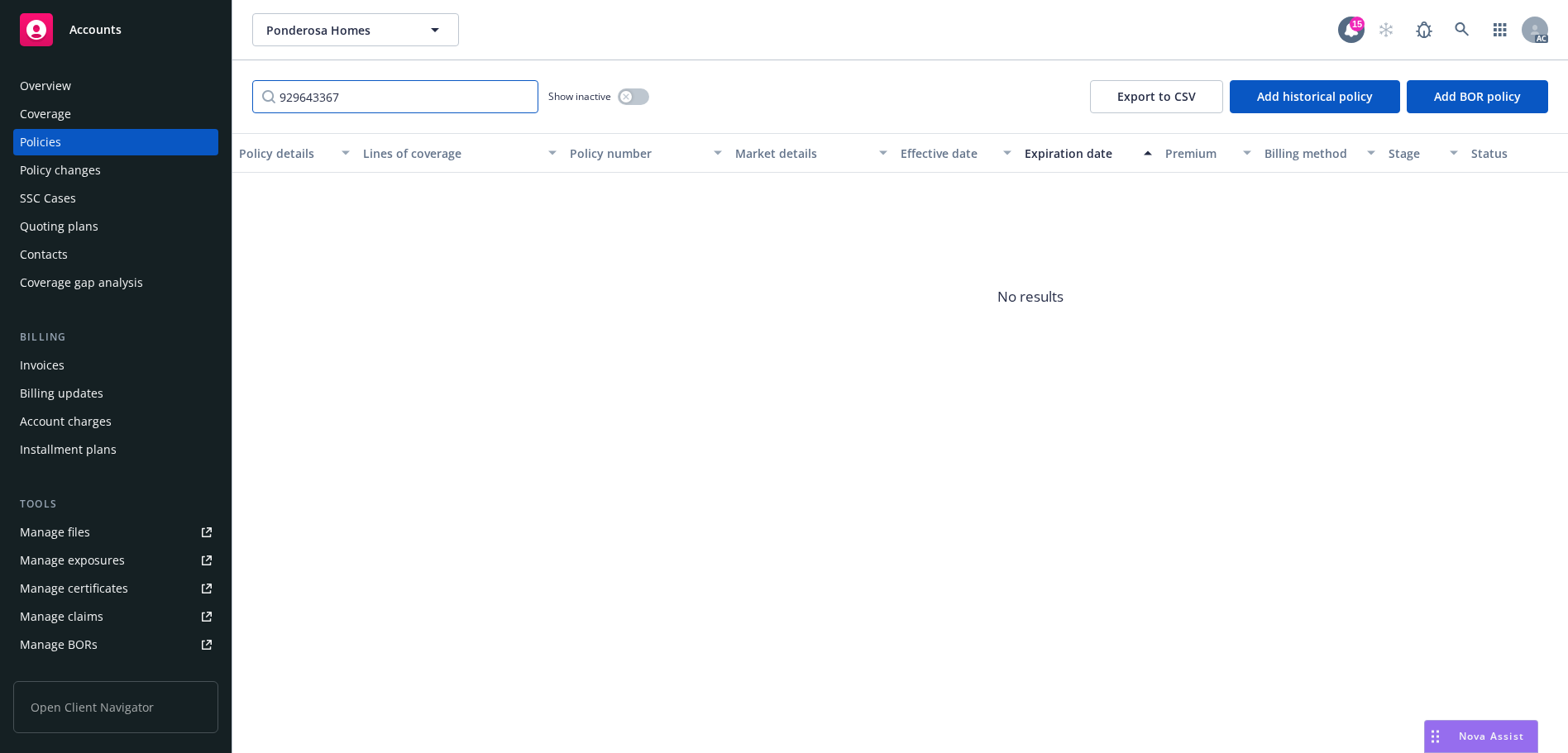
type input "929643367"
click at [635, 97] on button "button" at bounding box center [634, 97] width 32 height 17
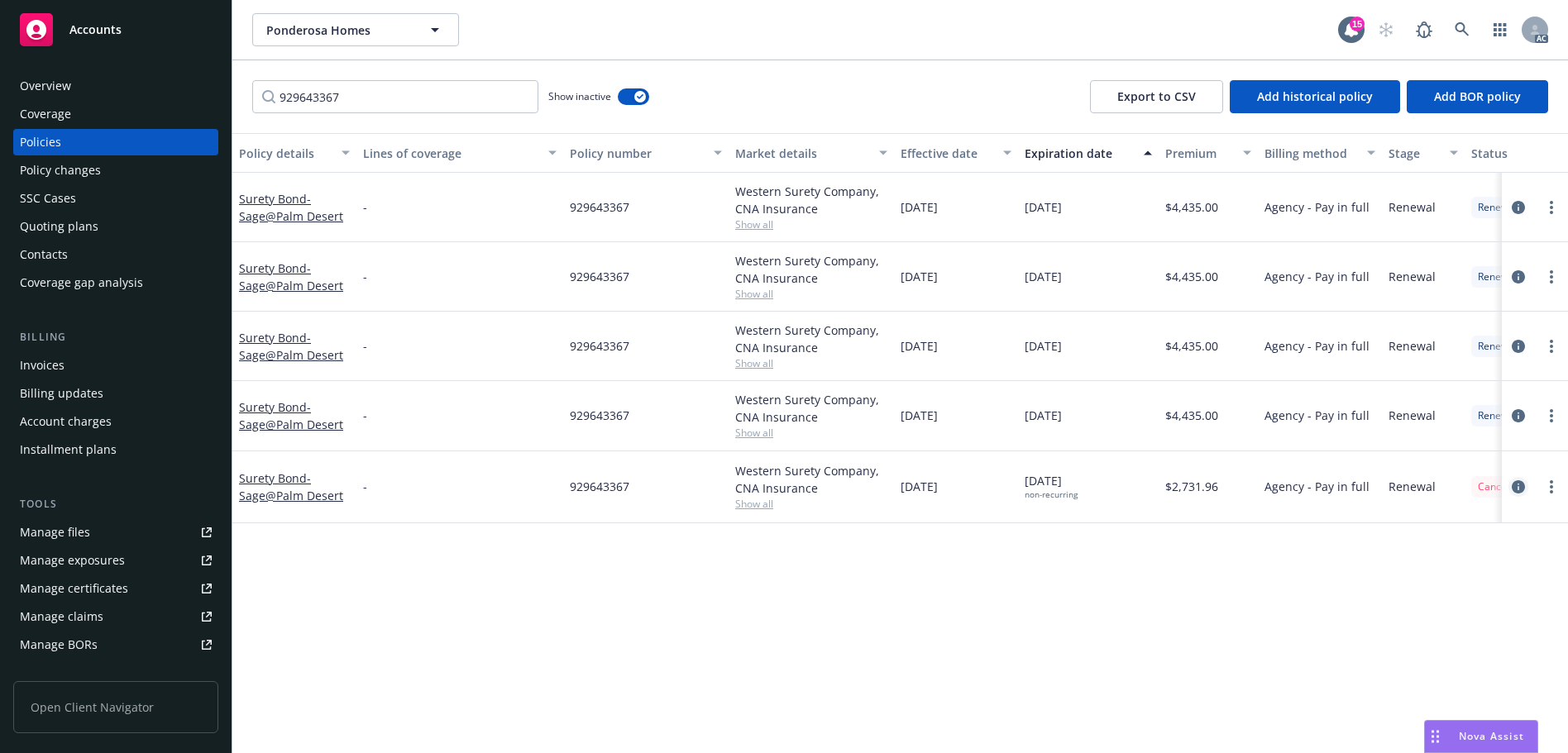
click at [1520, 490] on icon "circleInformation" at bounding box center [1518, 487] width 13 height 13
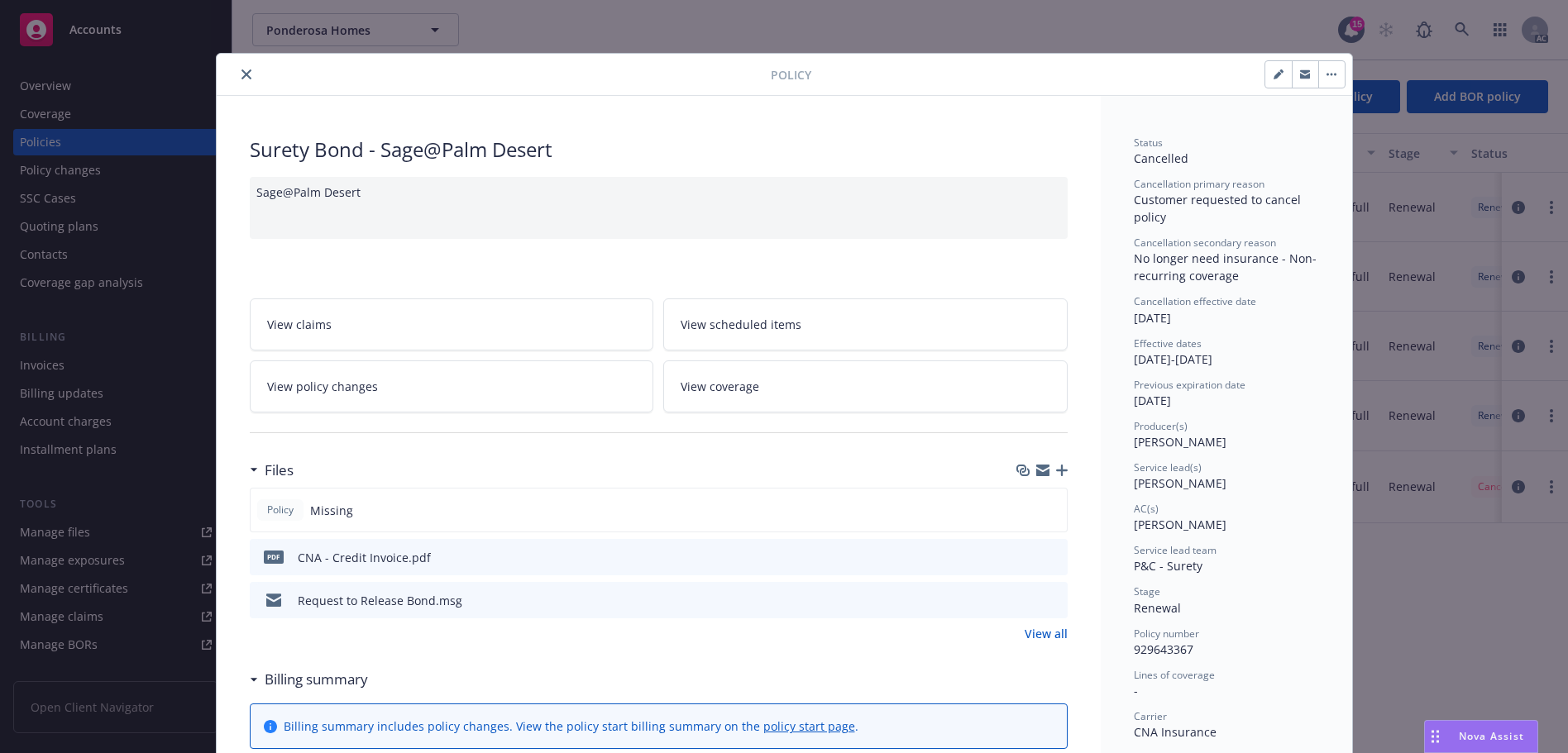
click at [241, 69] on icon "close" at bounding box center [246, 74] width 10 height 10
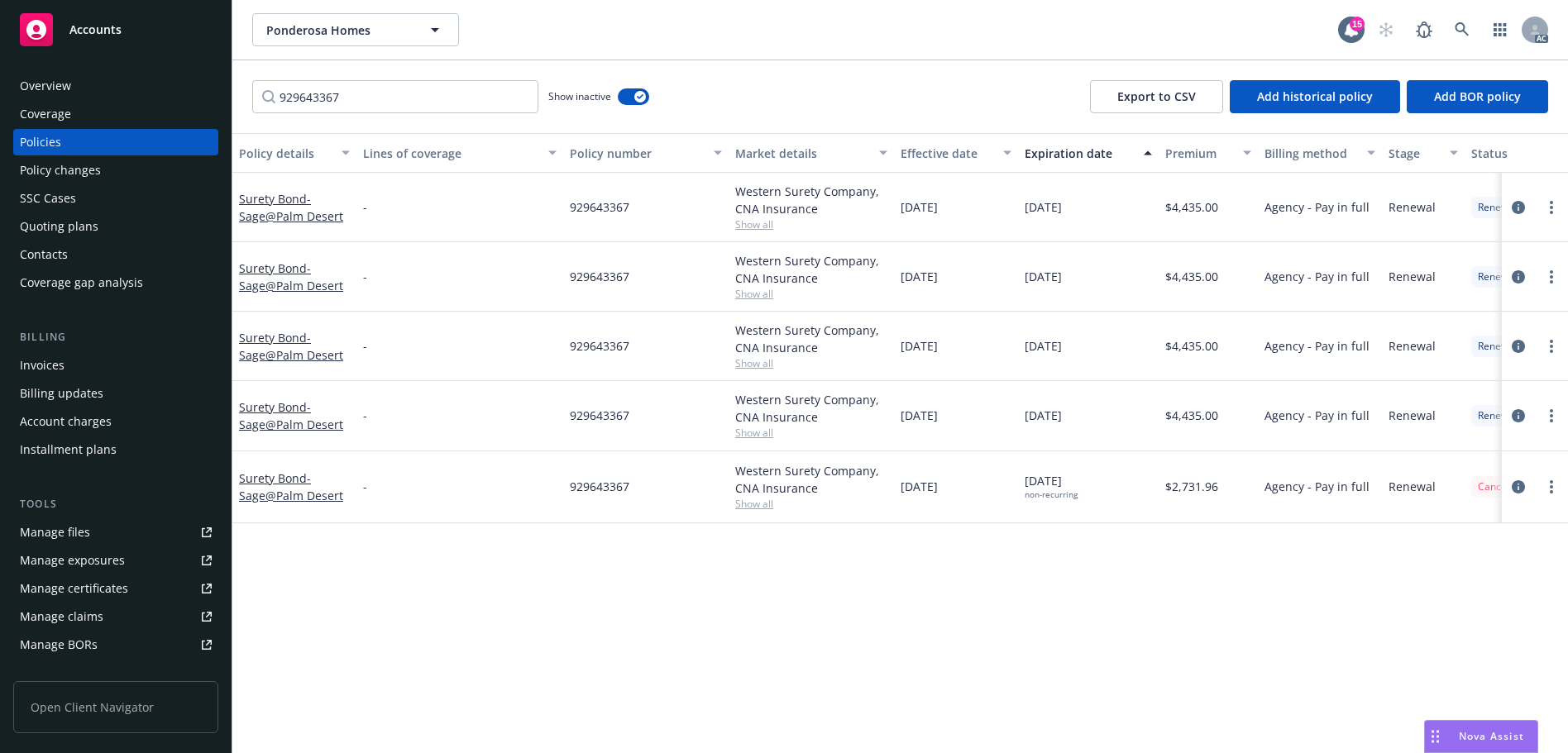
click at [60, 362] on div "Invoices" at bounding box center [42, 365] width 45 height 26
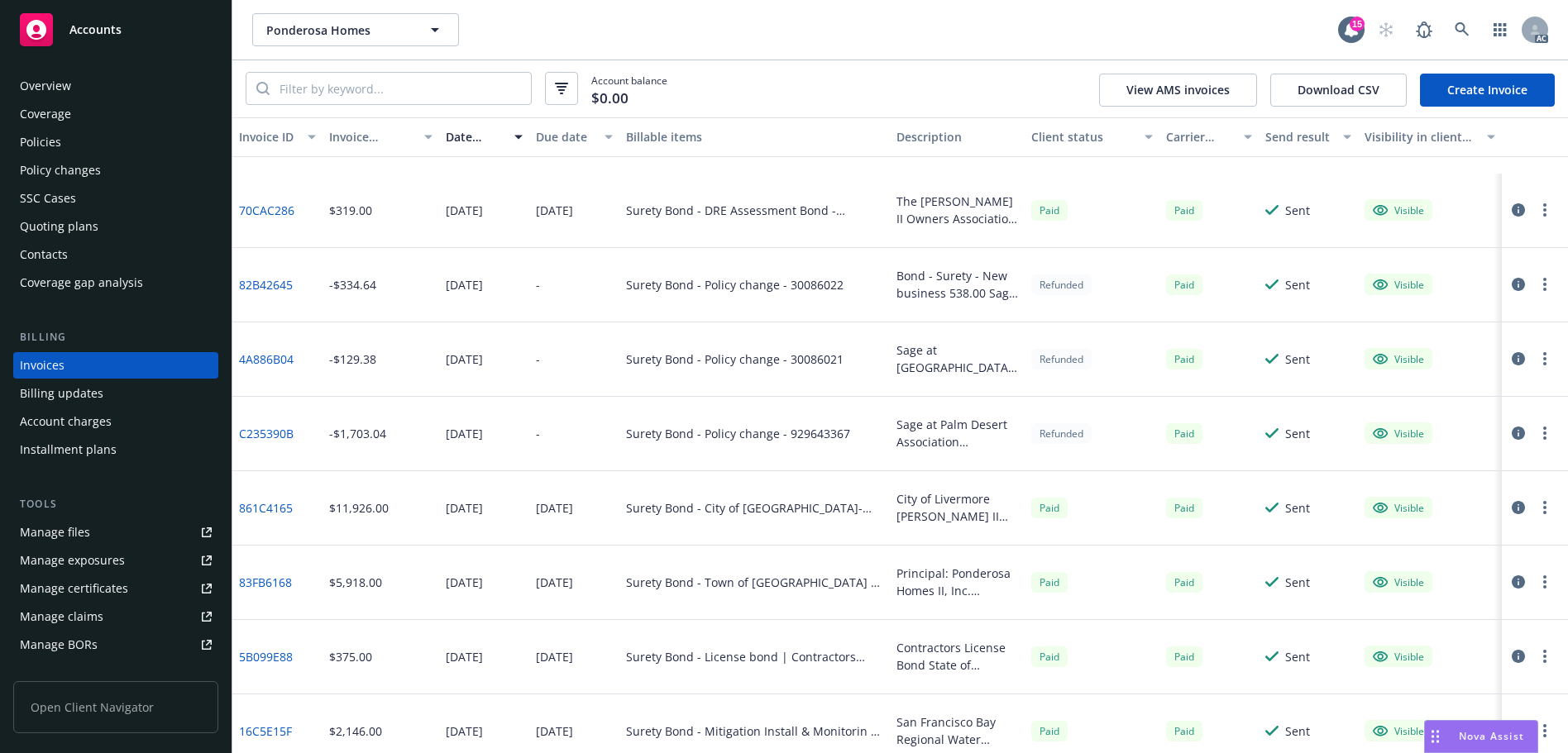
scroll to position [744, 0]
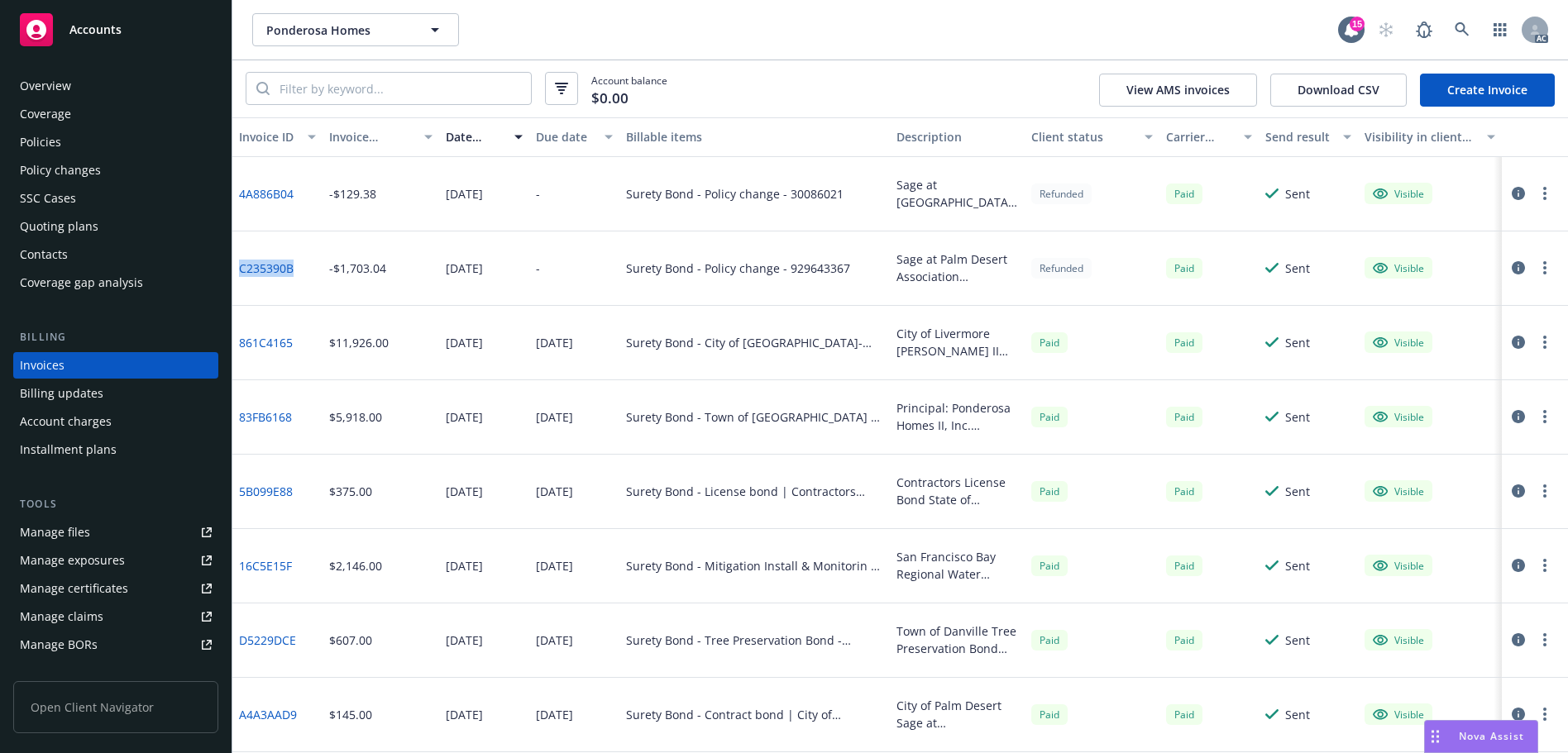
drag, startPoint x: 306, startPoint y: 269, endPoint x: 234, endPoint y: 266, distance: 72.1
click at [234, 266] on div "C235390B" at bounding box center [278, 269] width 90 height 75
